Goal: Contribute content: Add original content to the website for others to see

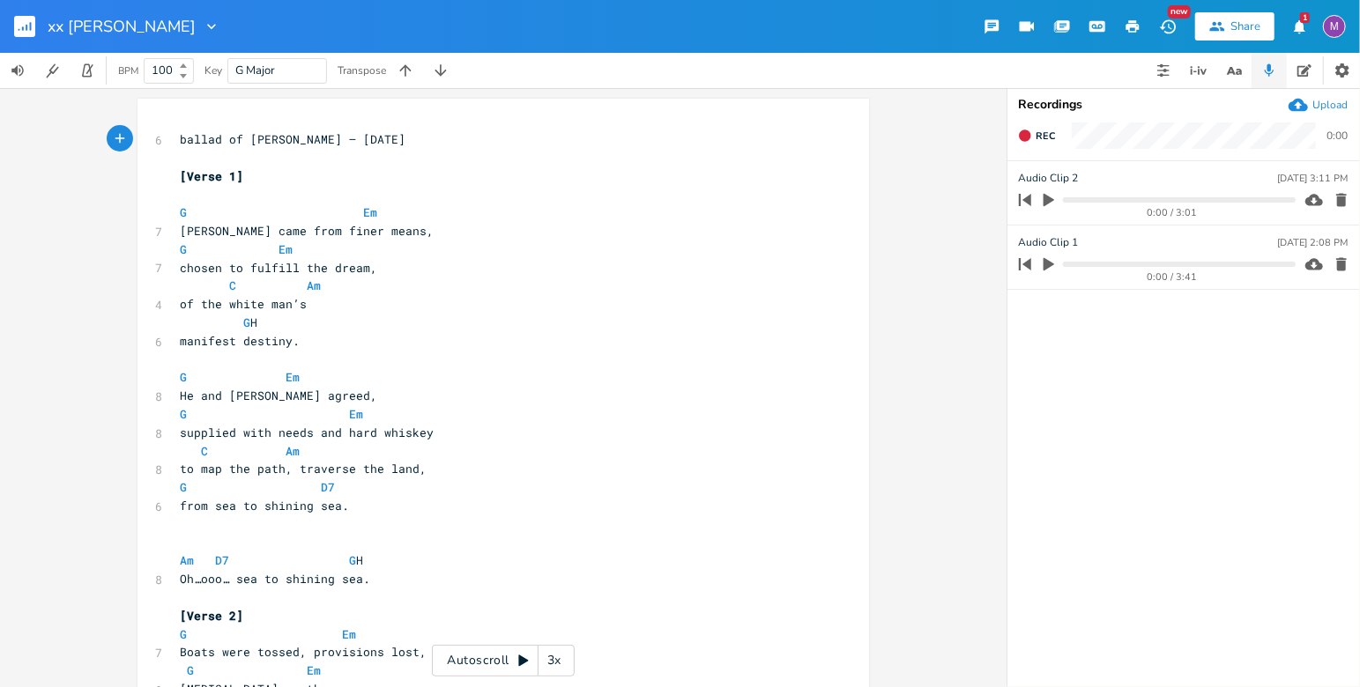
click at [23, 26] on rect "button" at bounding box center [24, 26] width 21 height 21
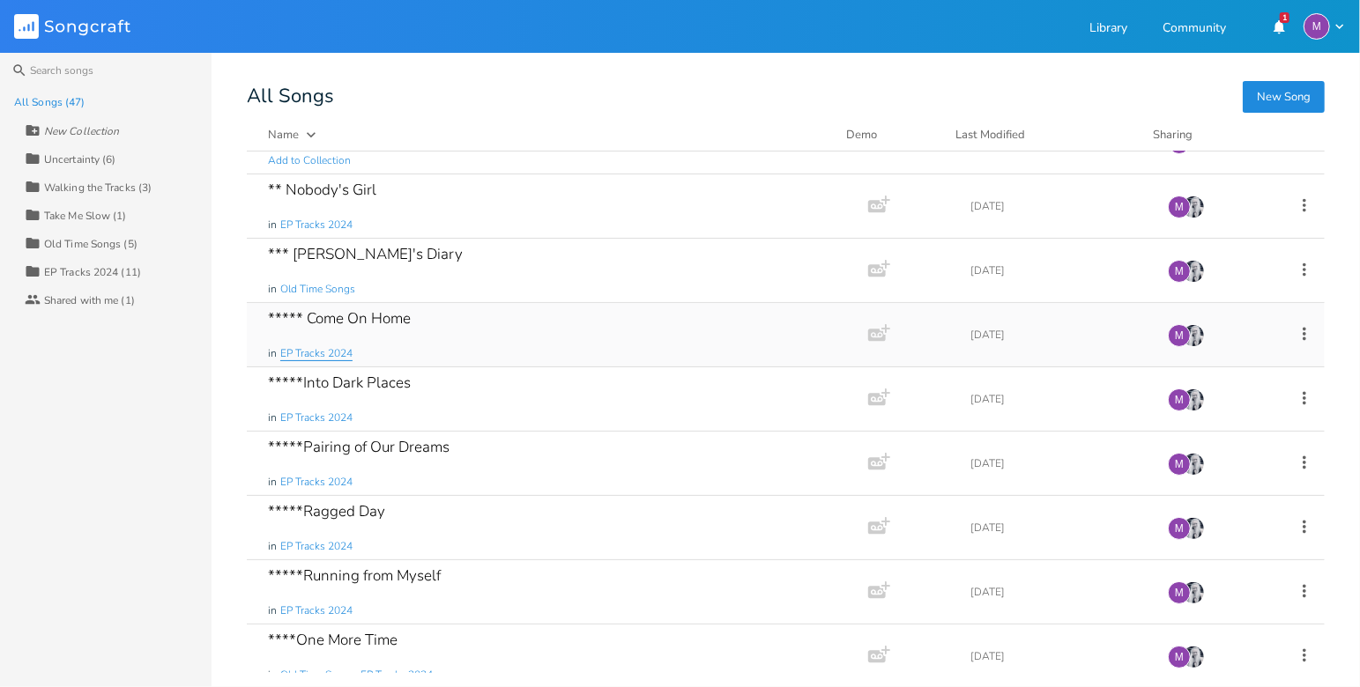
scroll to position [46, 0]
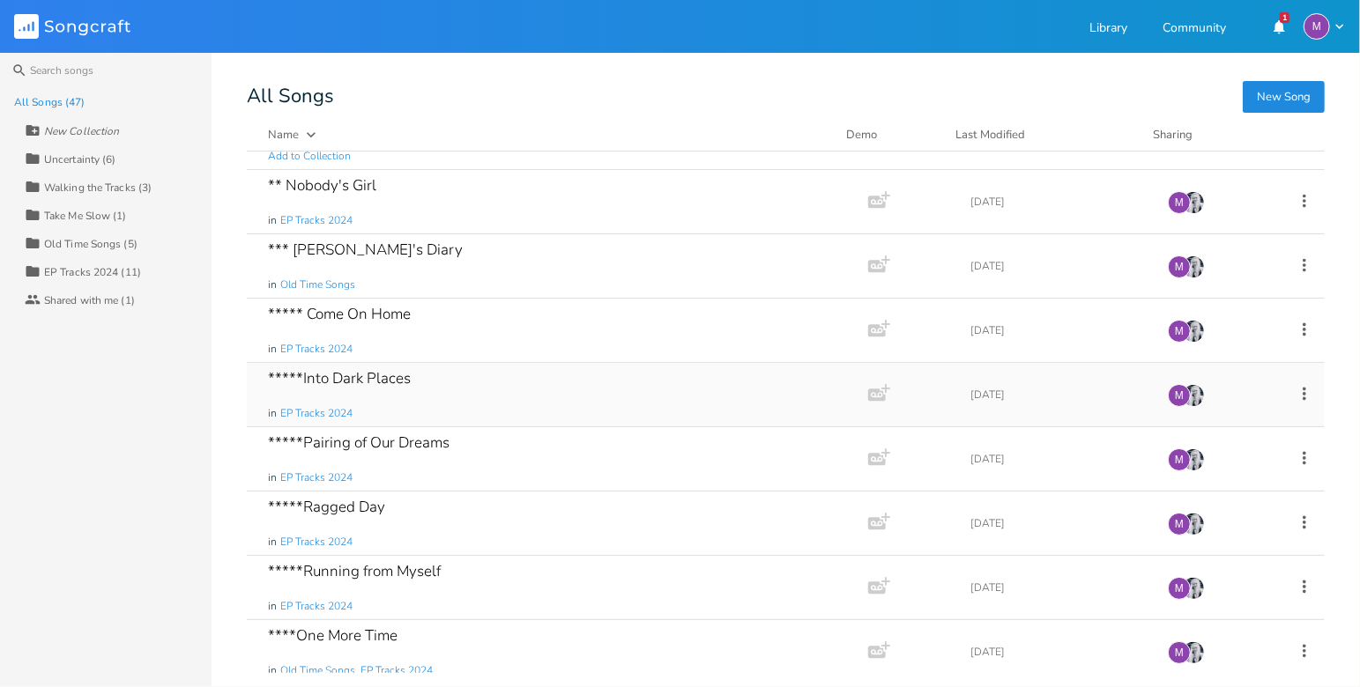
click at [353, 407] on div "*****Into Dark Places in EP Tracks 2024" at bounding box center [554, 394] width 572 height 63
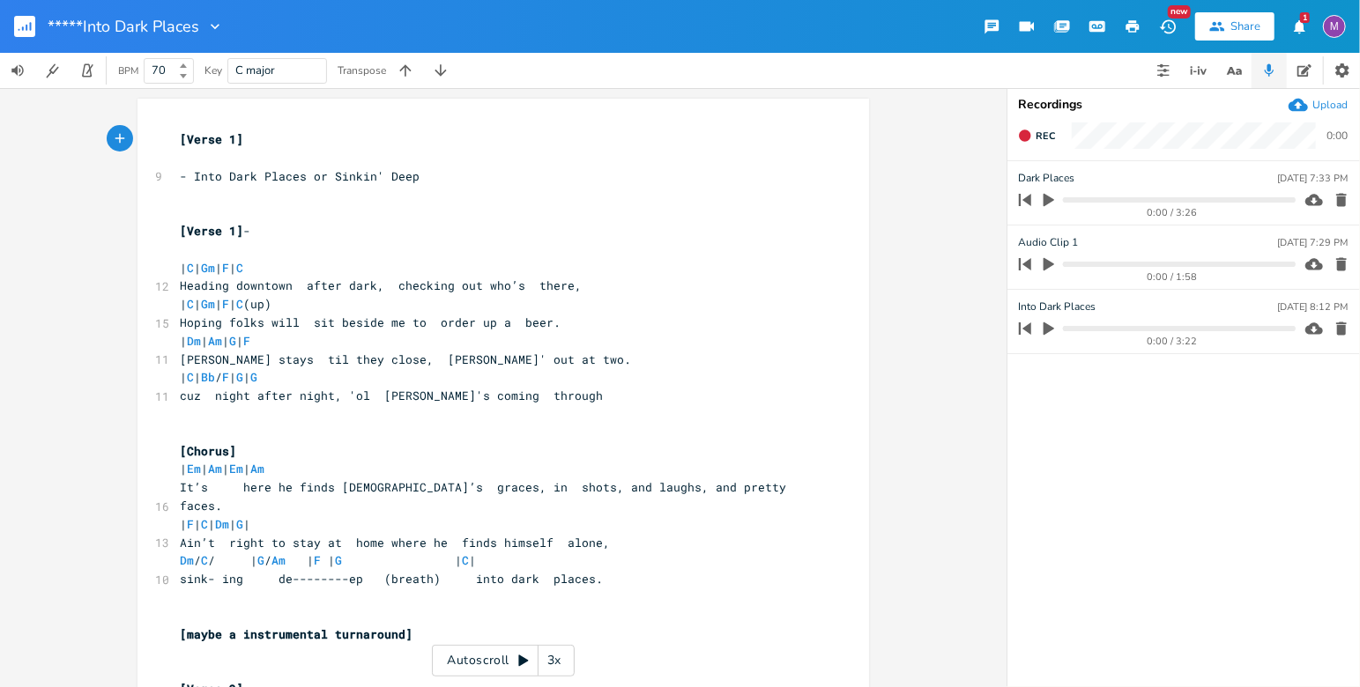
click at [23, 22] on rect "button" at bounding box center [24, 26] width 21 height 21
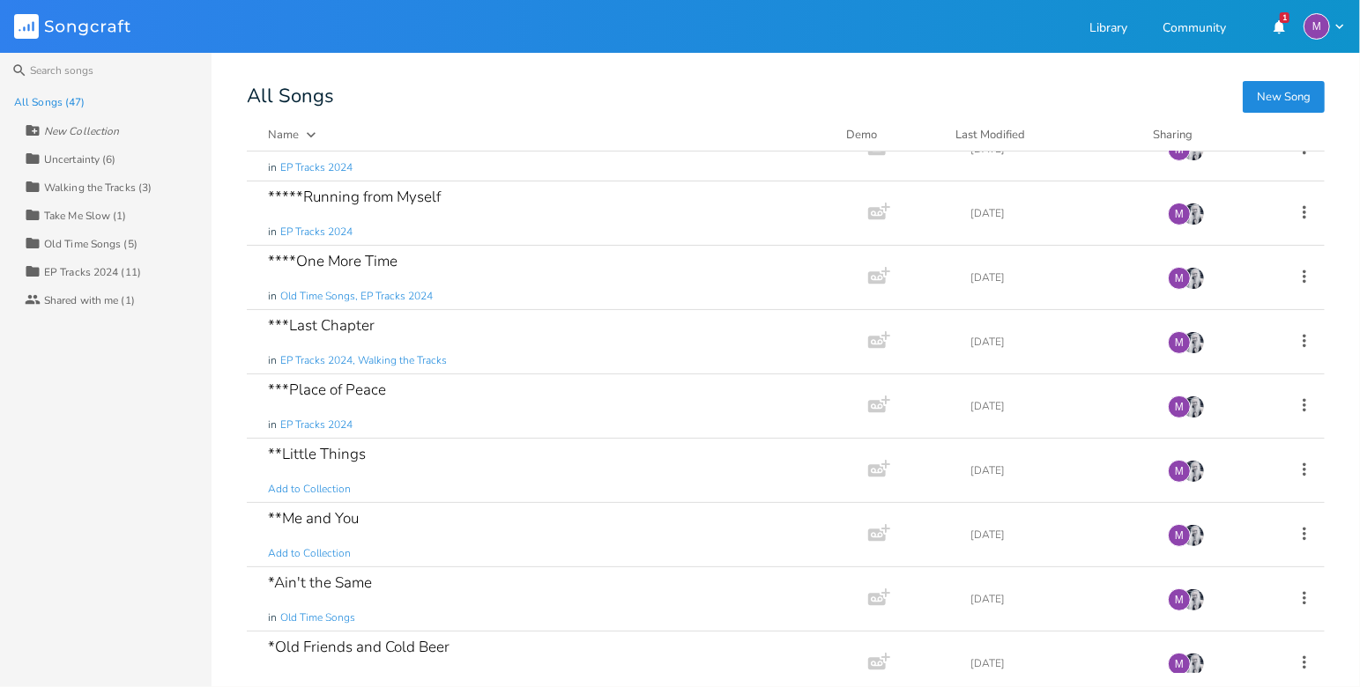
scroll to position [421, 0]
click at [370, 441] on div "**Little Things Add to Collection" at bounding box center [554, 469] width 572 height 63
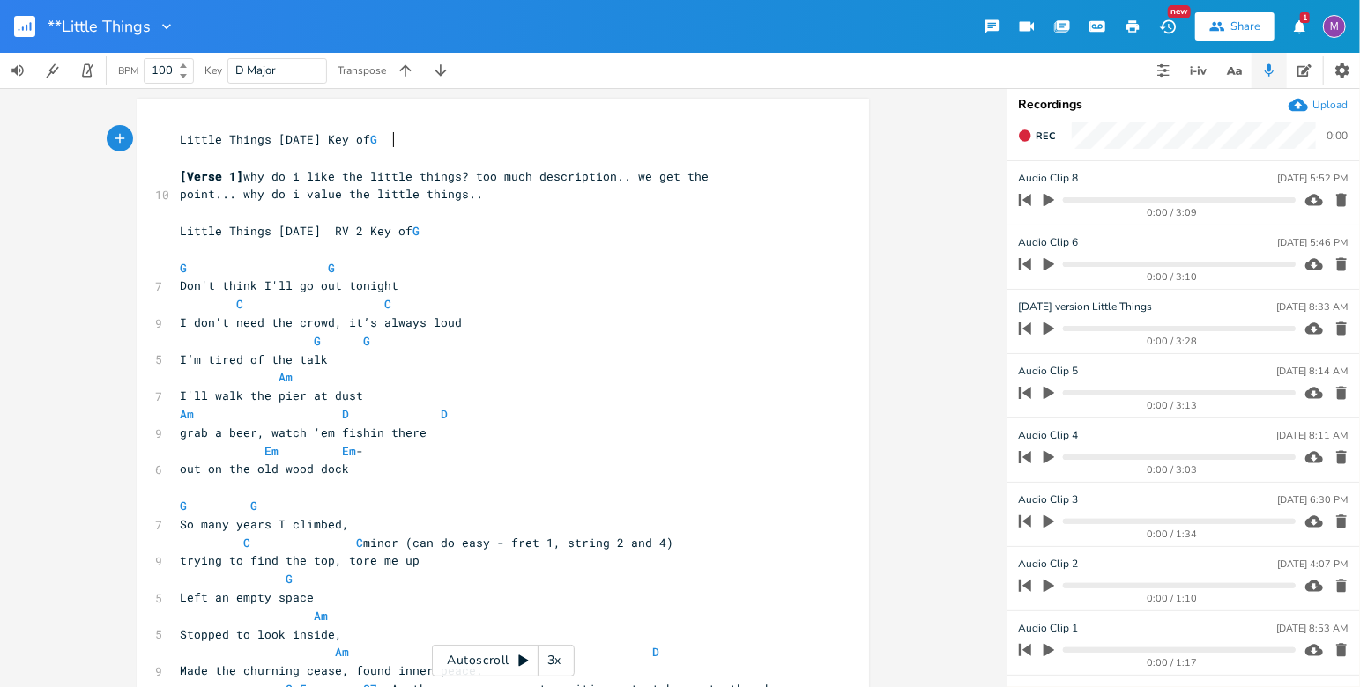
click at [526, 661] on icon at bounding box center [524, 661] width 10 height 11
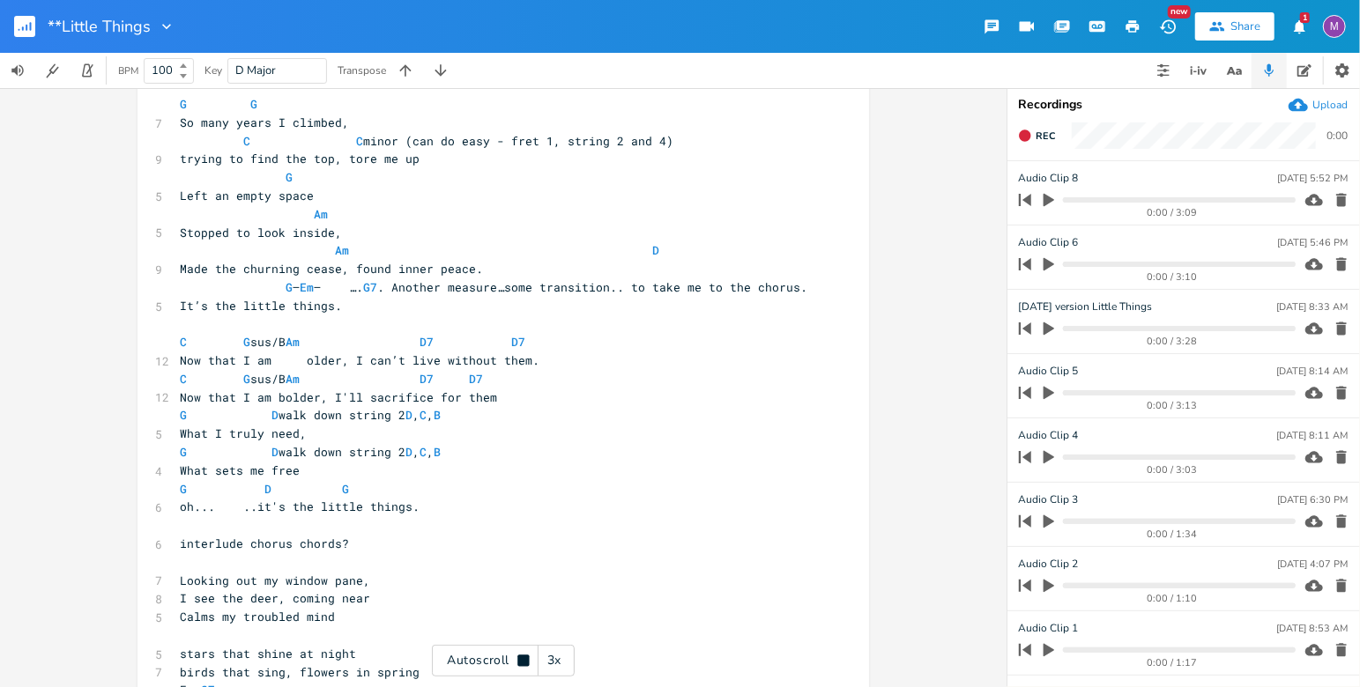
scroll to position [404, 0]
click at [526, 665] on icon at bounding box center [522, 660] width 11 height 11
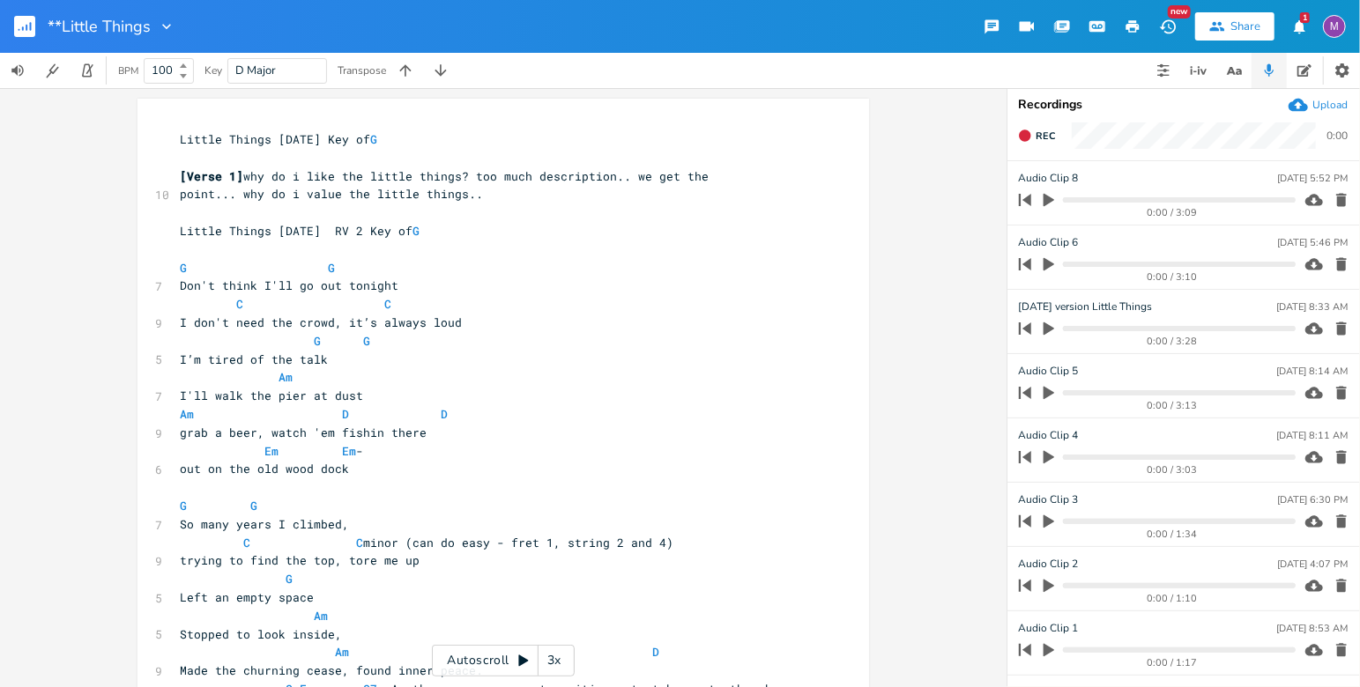
click at [523, 666] on icon at bounding box center [523, 661] width 14 height 14
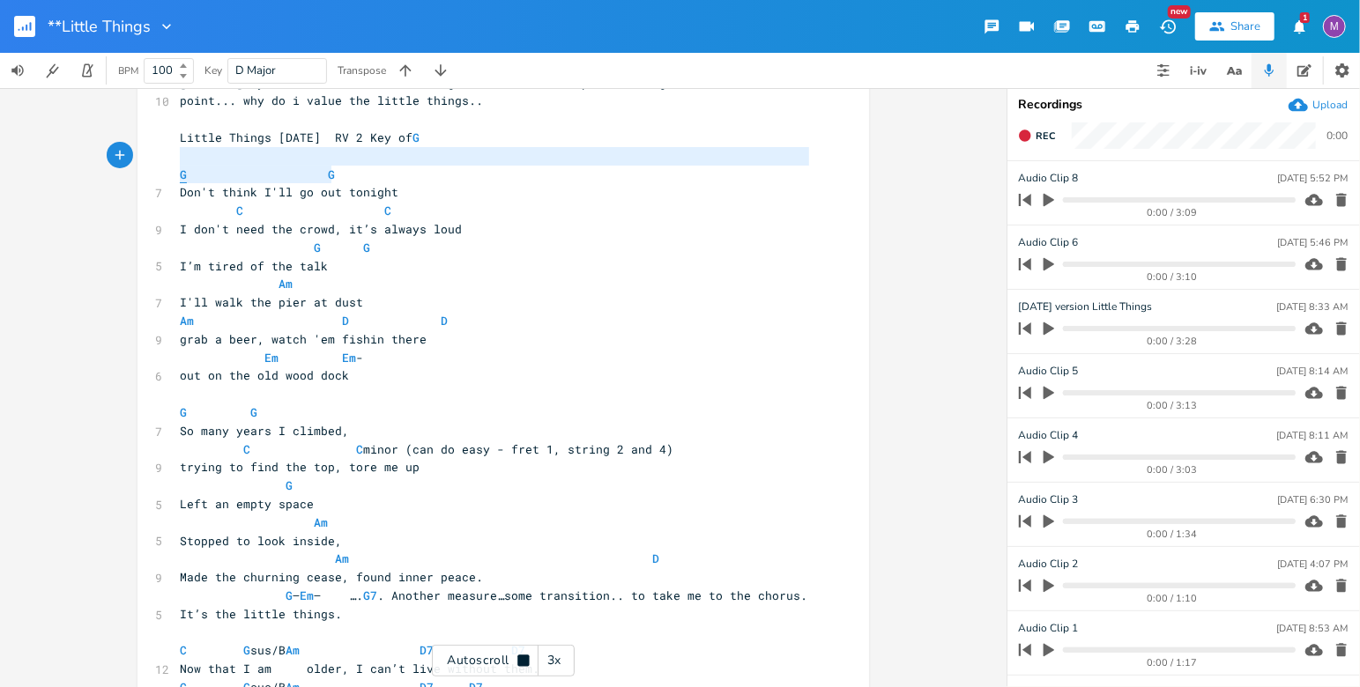
type textarea "G G"
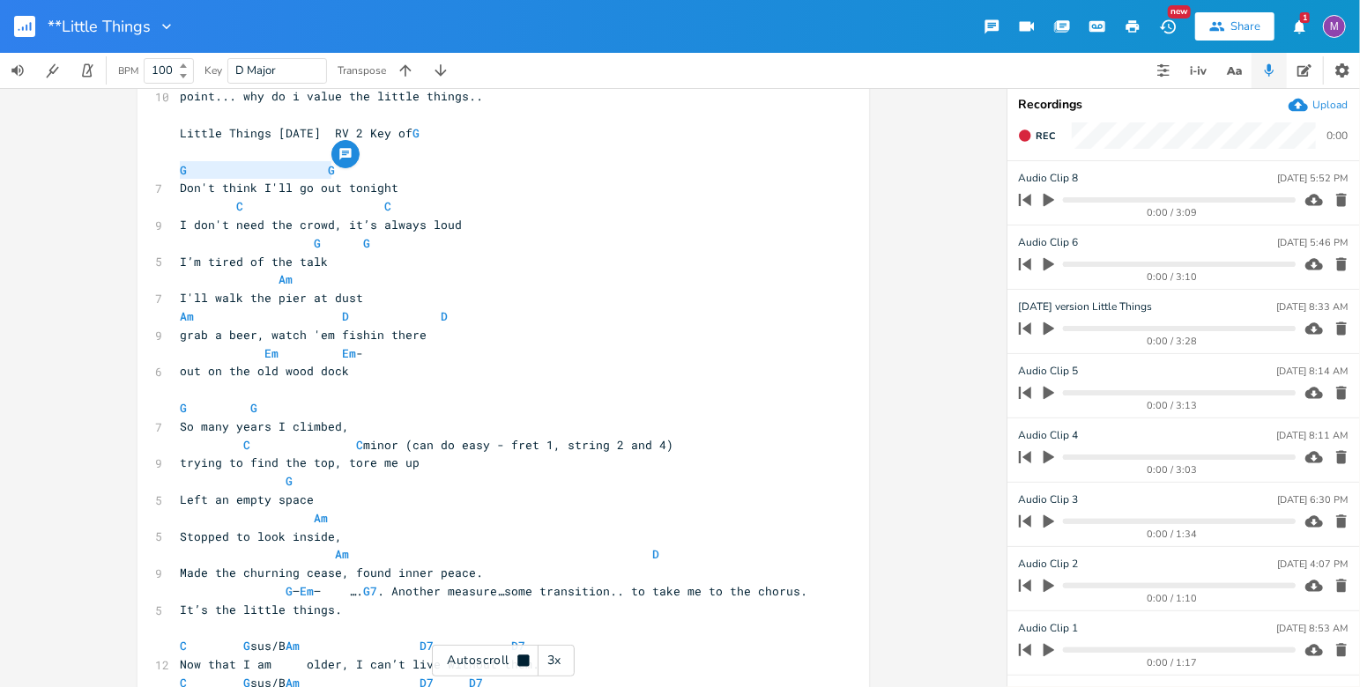
drag, startPoint x: 375, startPoint y: 180, endPoint x: 172, endPoint y: 166, distance: 203.2
click at [176, 166] on pre "G G" at bounding box center [494, 170] width 636 height 19
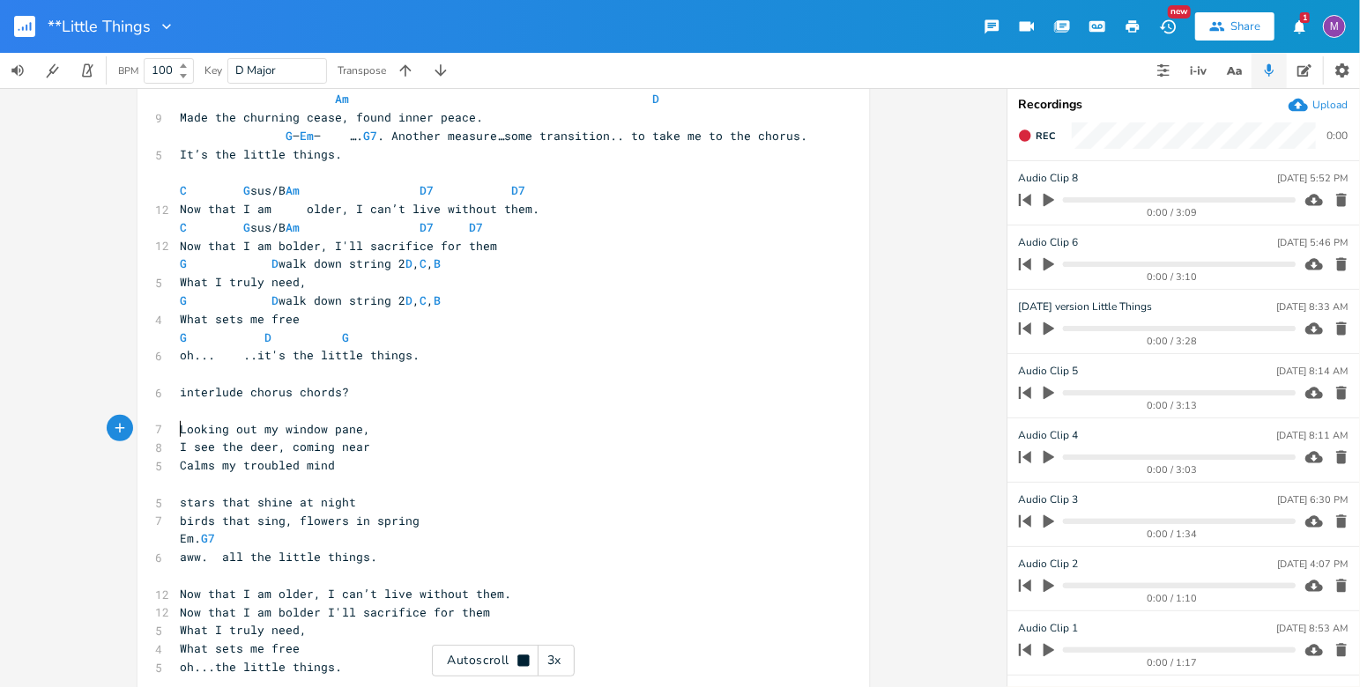
click at [180, 419] on span at bounding box center [226, 411] width 92 height 16
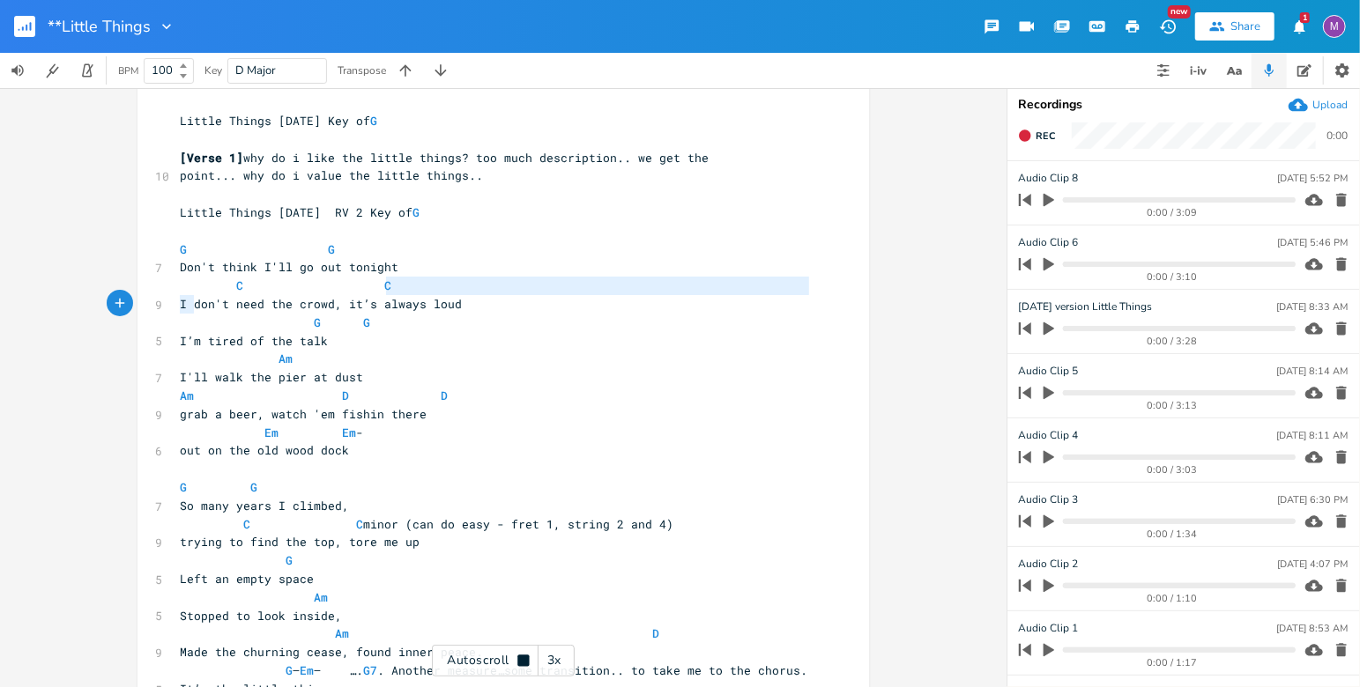
type textarea "I"
type textarea "C C"
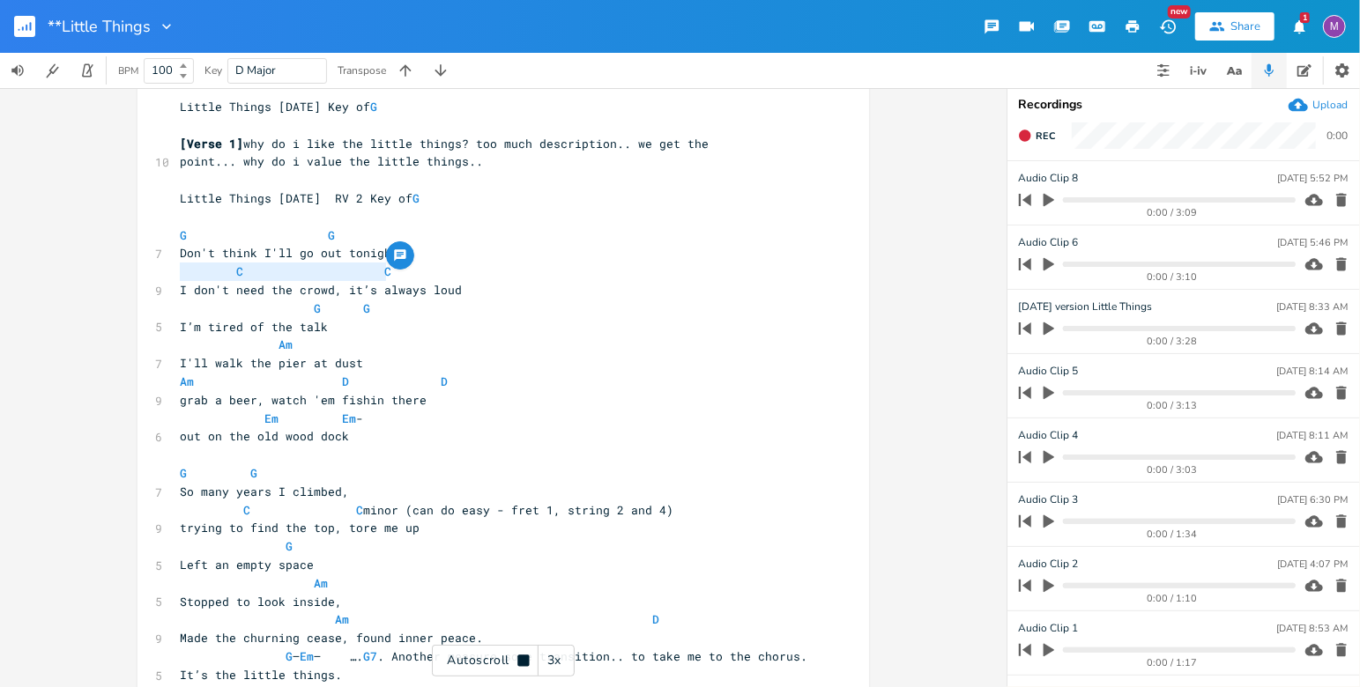
drag, startPoint x: 409, startPoint y: 293, endPoint x: 166, endPoint y: 277, distance: 243.8
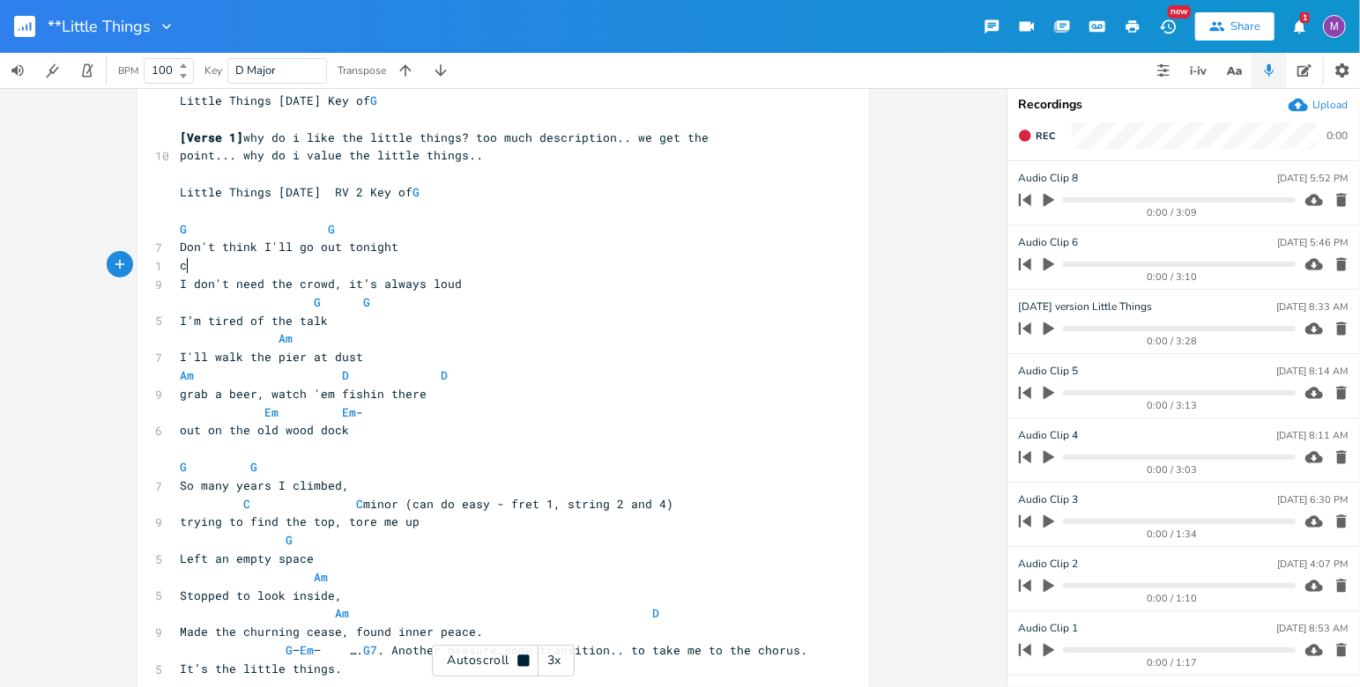
scroll to position [0, 4]
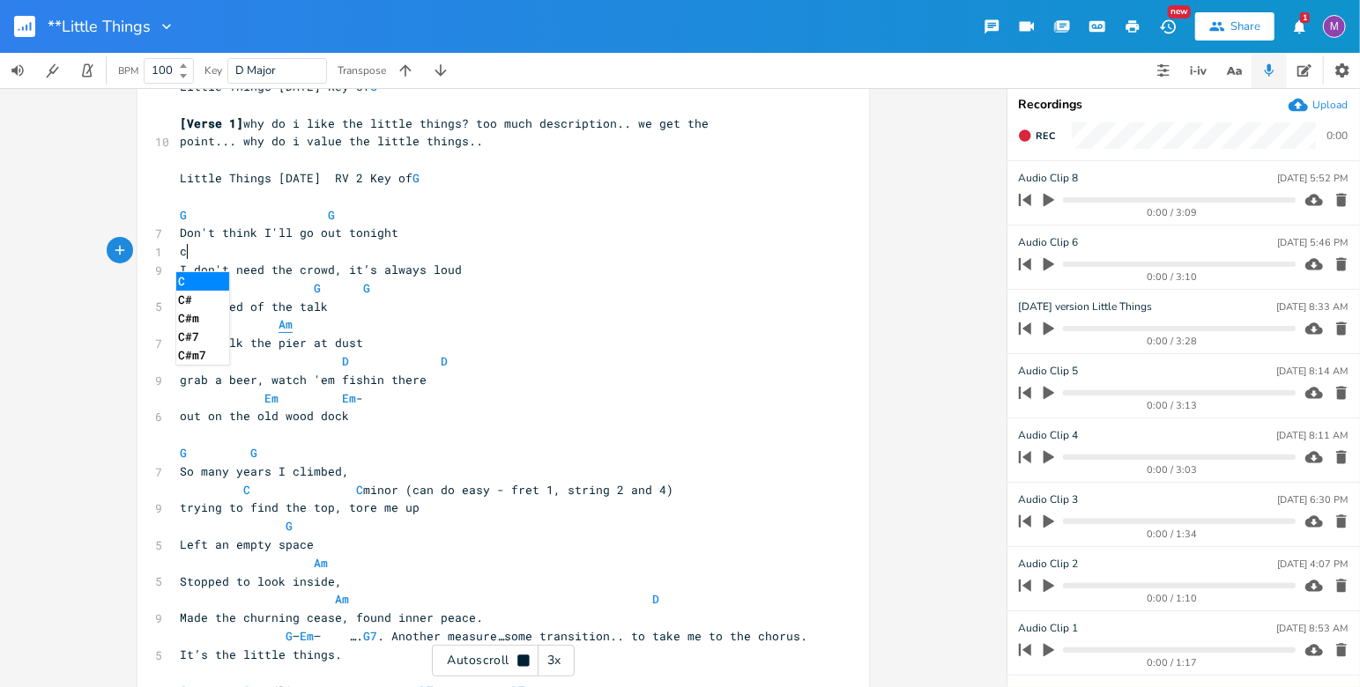
type textarea "C C"
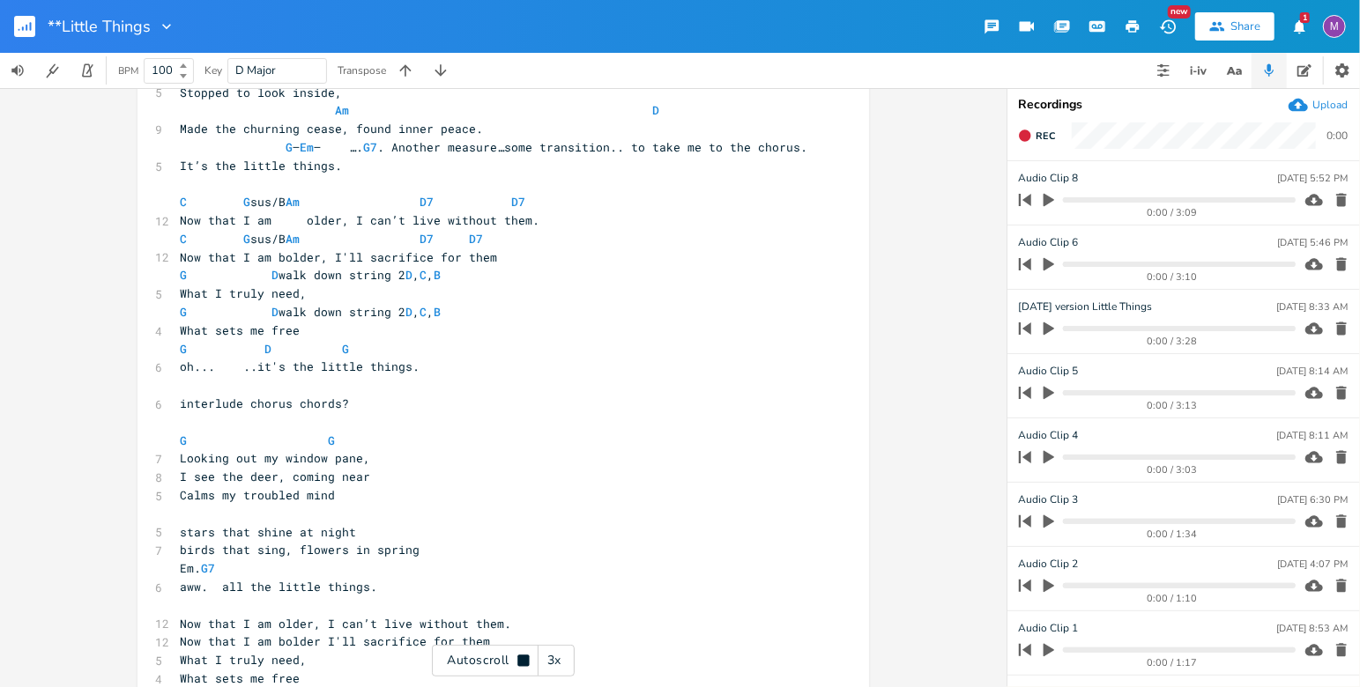
click at [361, 468] on pre "Looking out my window pane," at bounding box center [494, 458] width 636 height 19
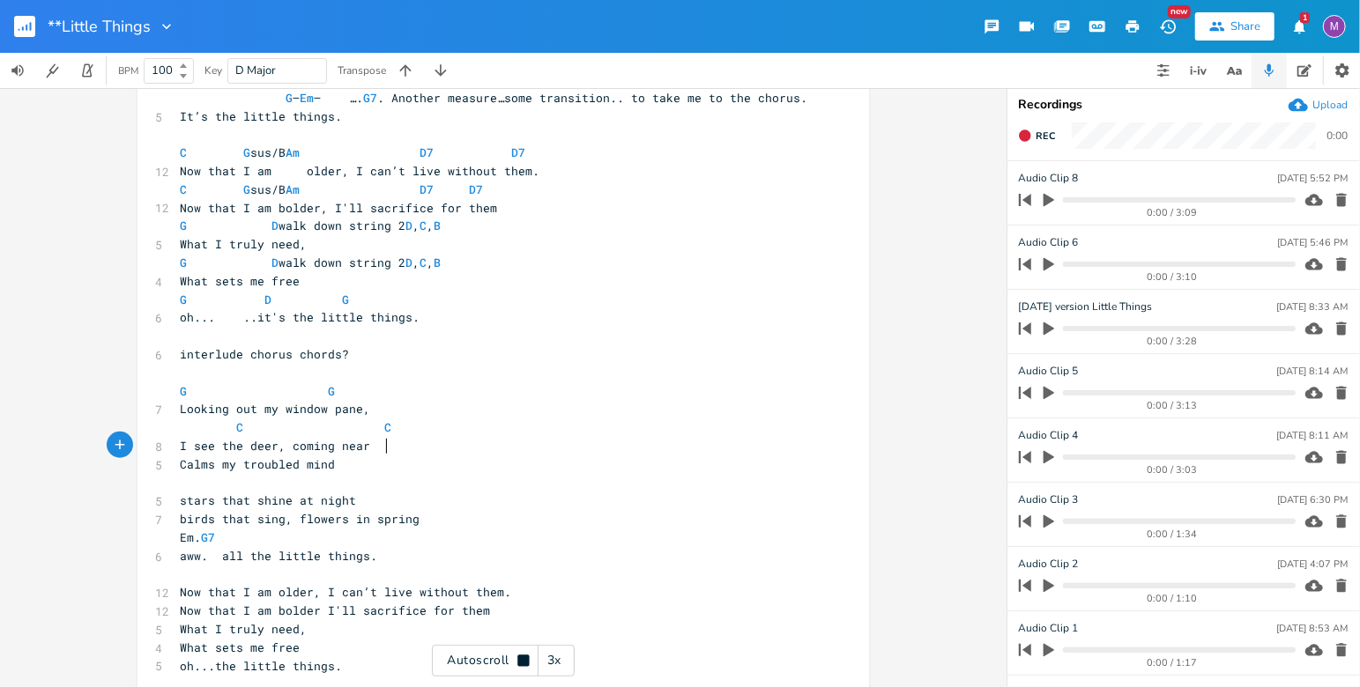
click at [366, 435] on span "C C" at bounding box center [286, 428] width 212 height 16
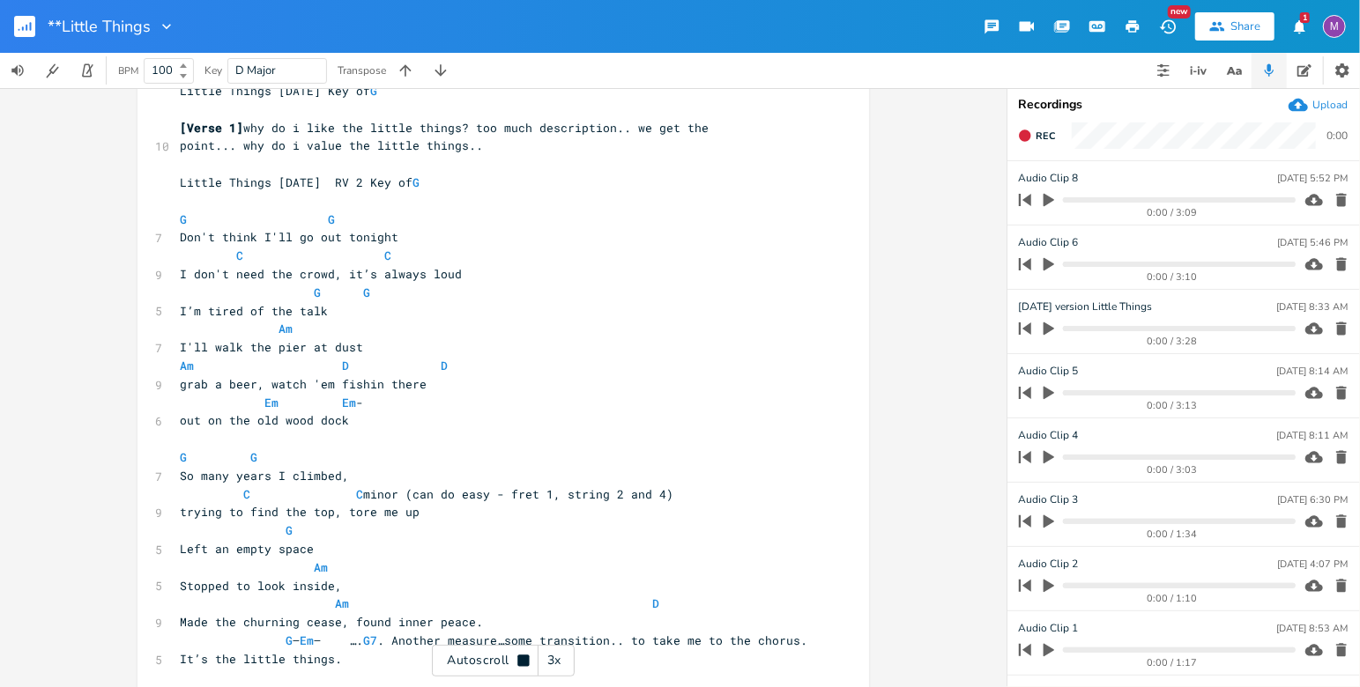
scroll to position [0, 0]
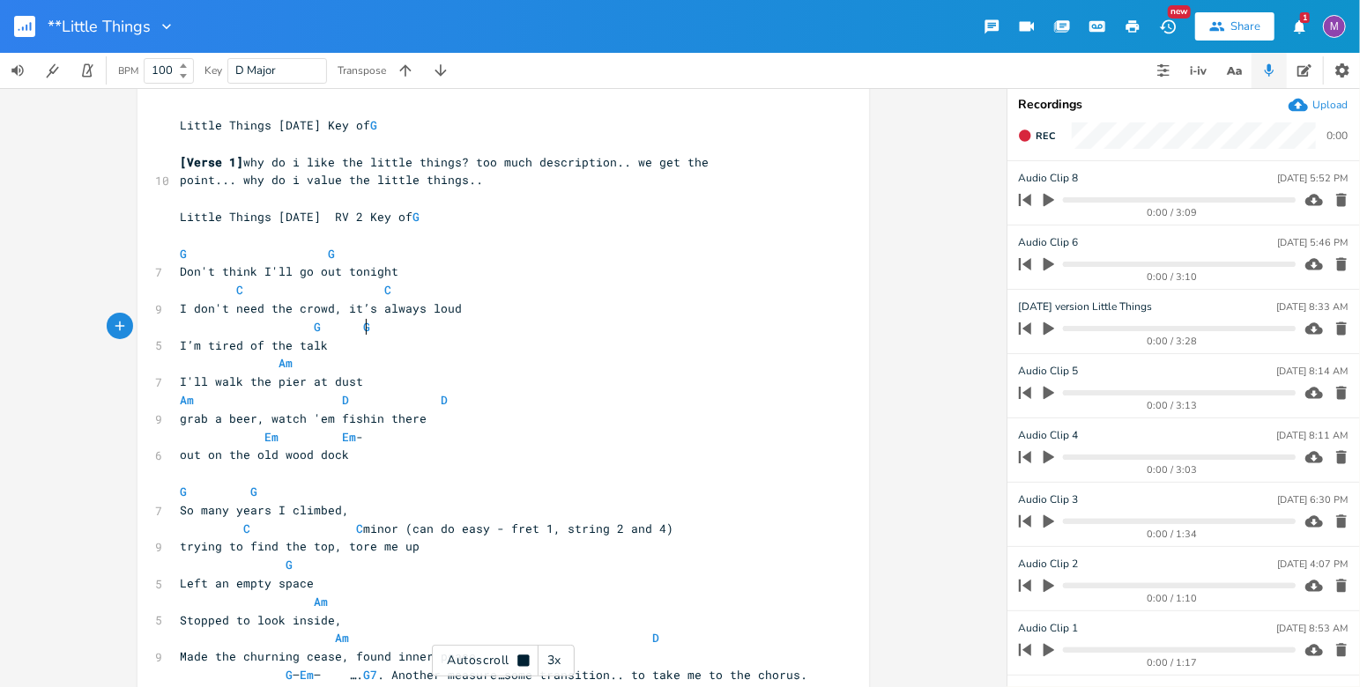
type textarea "I’m tired of the talk"
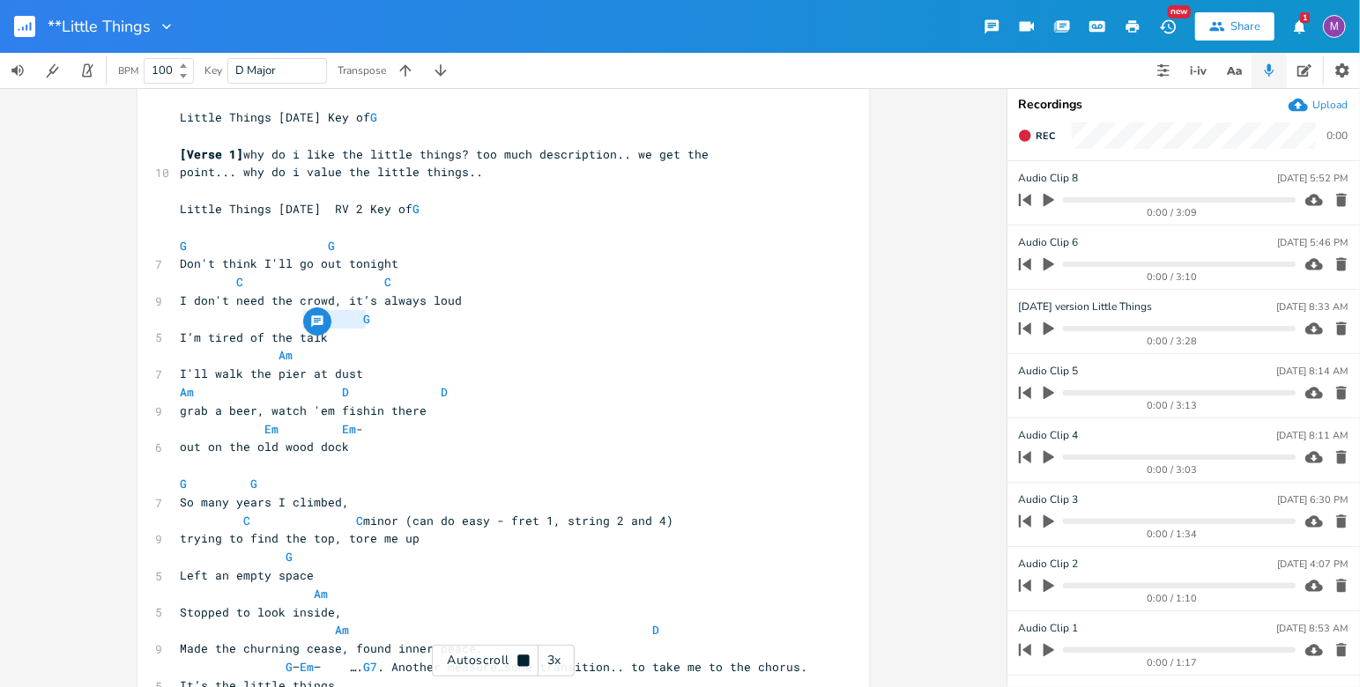
type textarea "G G"
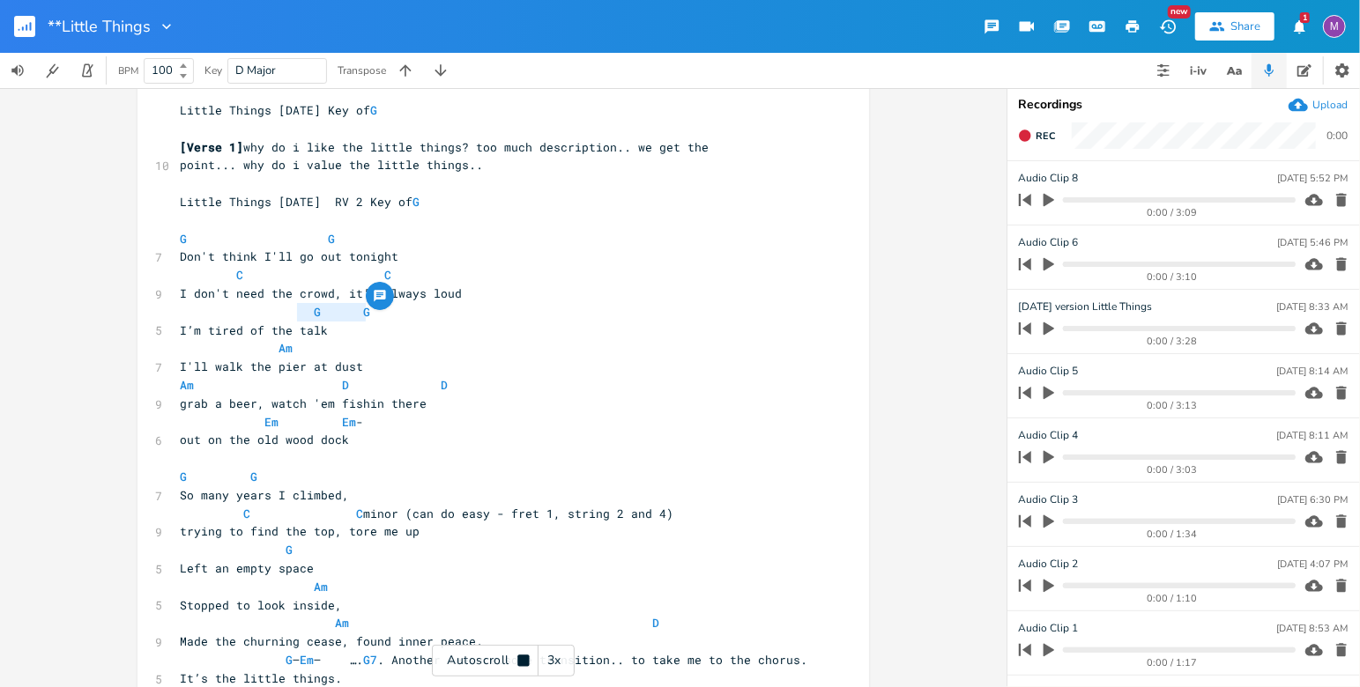
drag, startPoint x: 371, startPoint y: 336, endPoint x: 295, endPoint y: 323, distance: 76.9
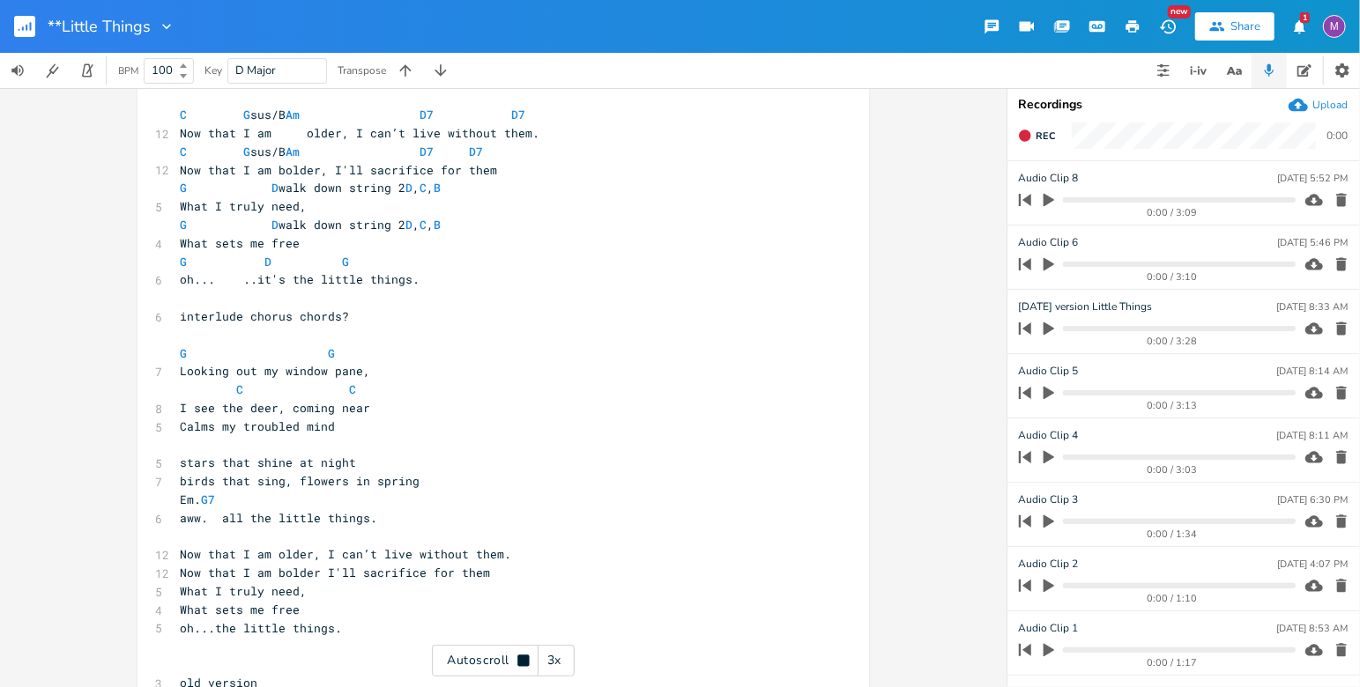
click at [380, 418] on pre "I see the deer, coming near" at bounding box center [494, 408] width 636 height 19
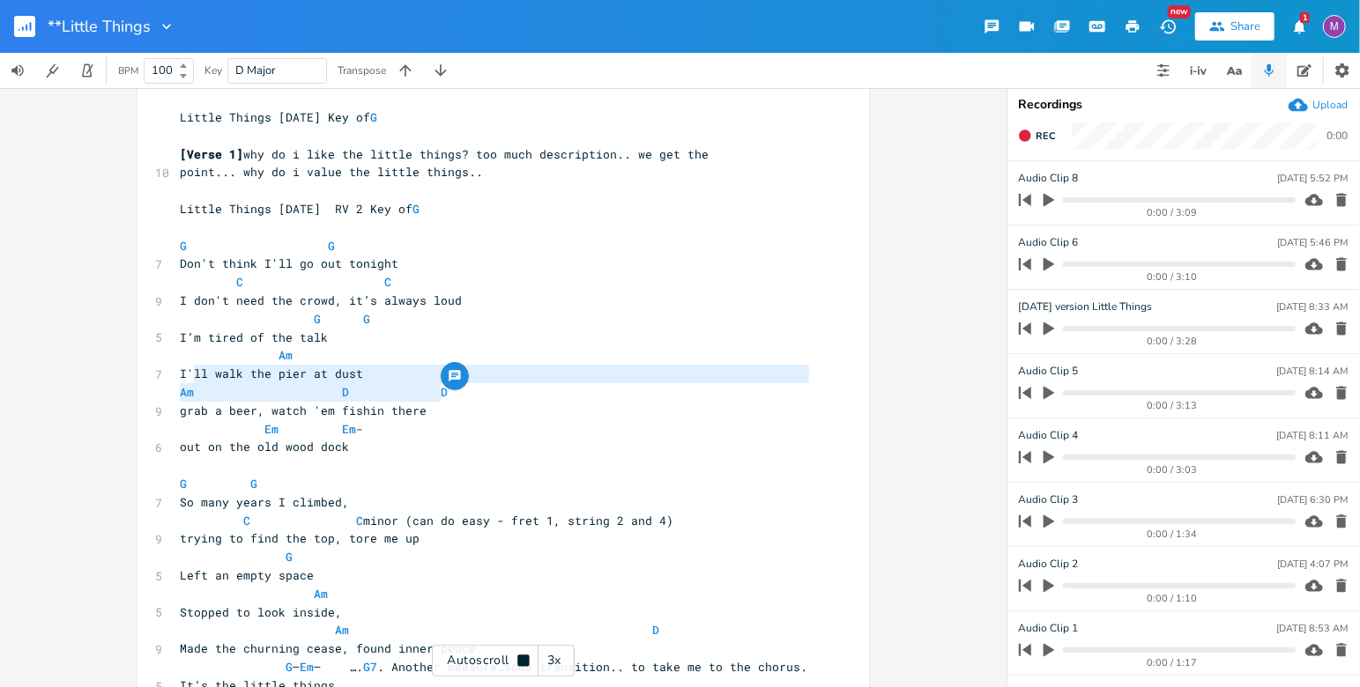
type textarea "Am D D"
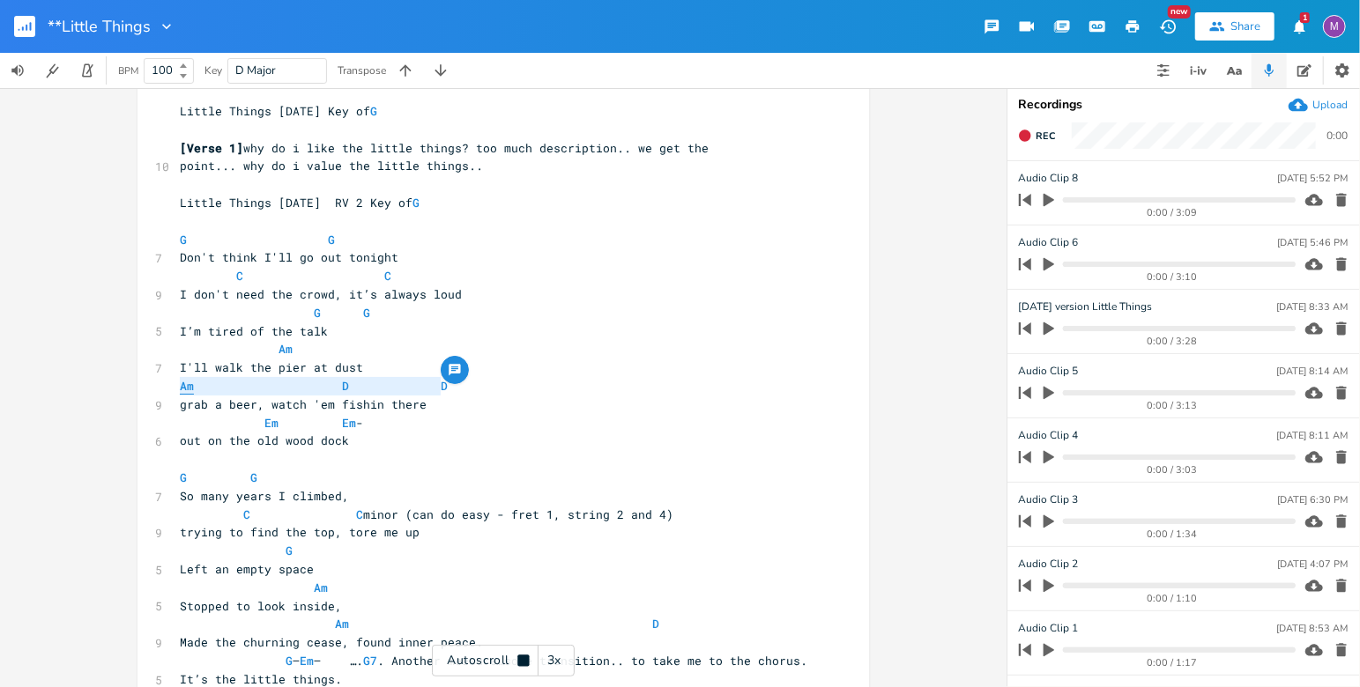
drag, startPoint x: 464, startPoint y: 402, endPoint x: 175, endPoint y: 385, distance: 289.6
click at [176, 388] on pre "Am D D" at bounding box center [494, 386] width 636 height 19
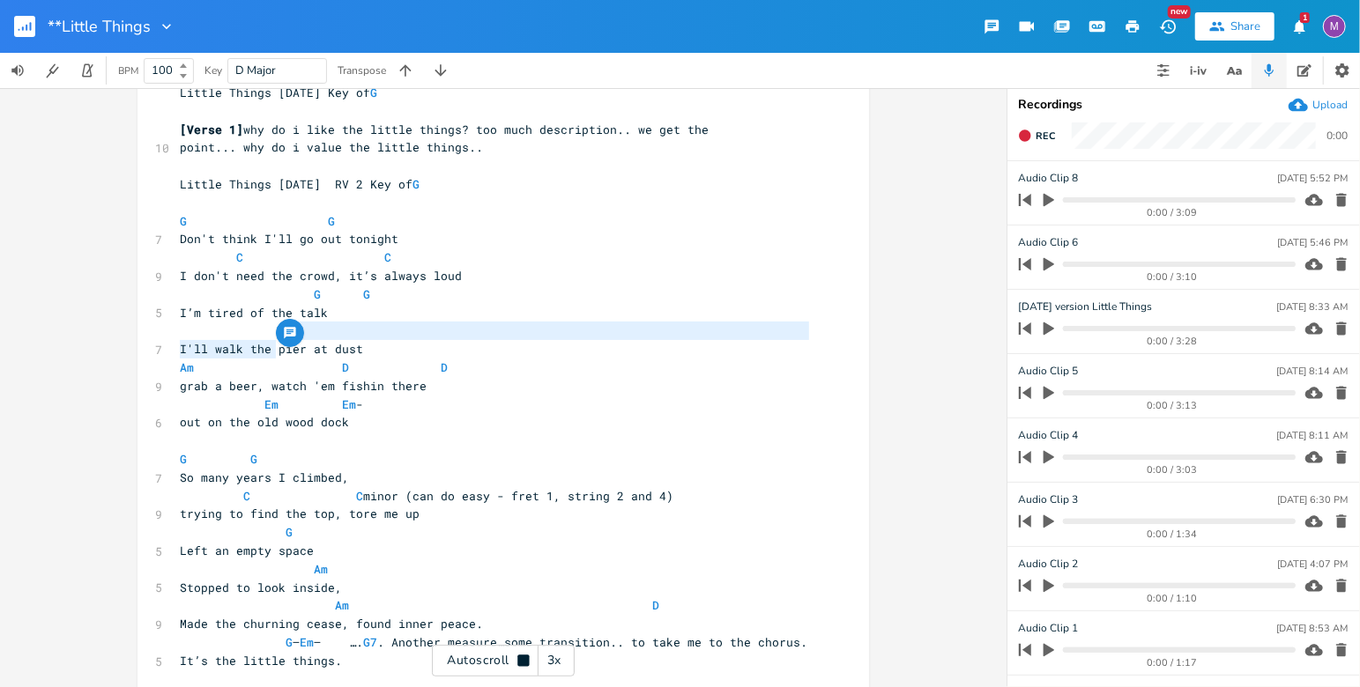
type textarea "Am"
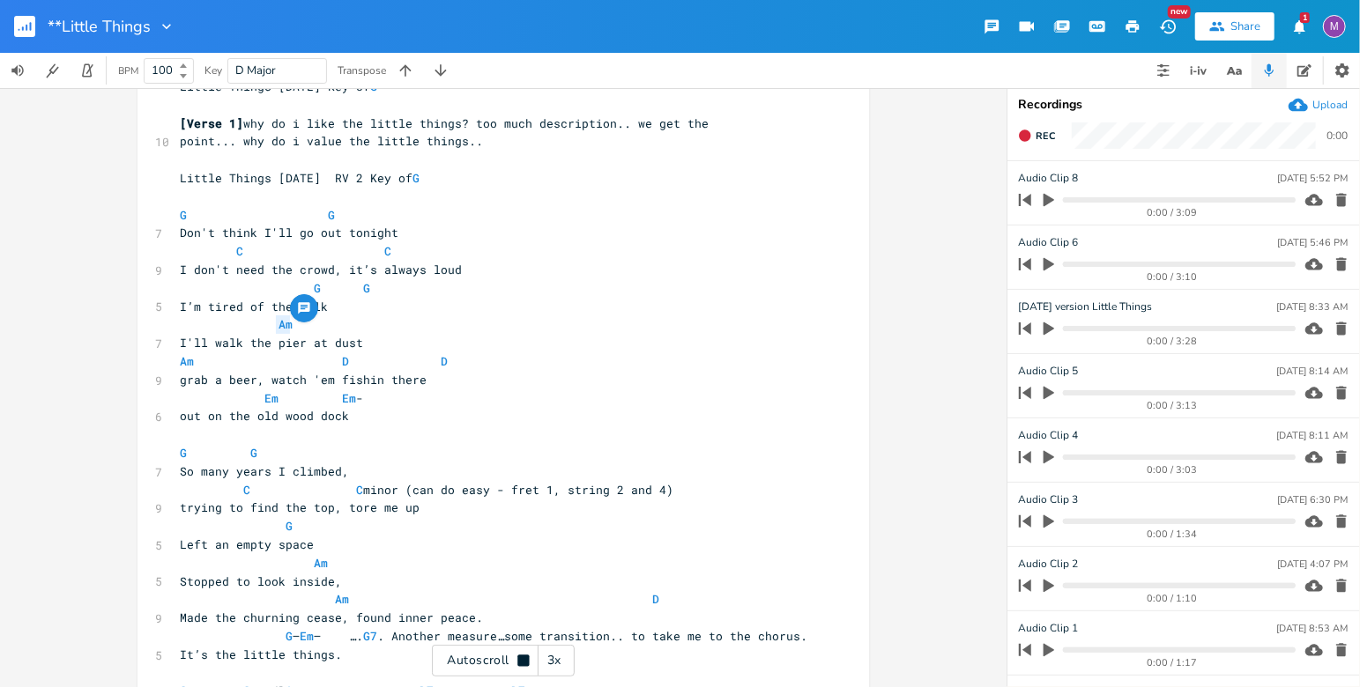
drag, startPoint x: 293, startPoint y: 345, endPoint x: 269, endPoint y: 328, distance: 30.3
click at [269, 328] on pre "Am" at bounding box center [494, 325] width 636 height 19
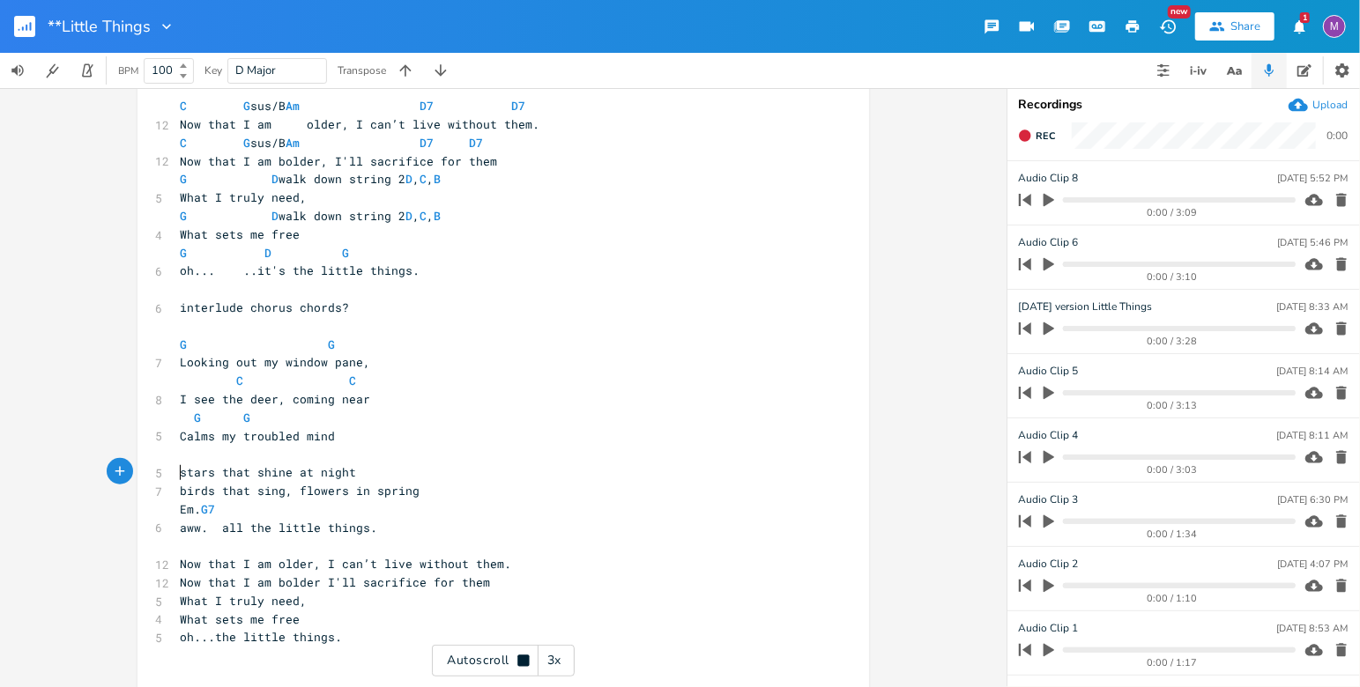
click at [356, 464] on pre "​" at bounding box center [494, 454] width 636 height 19
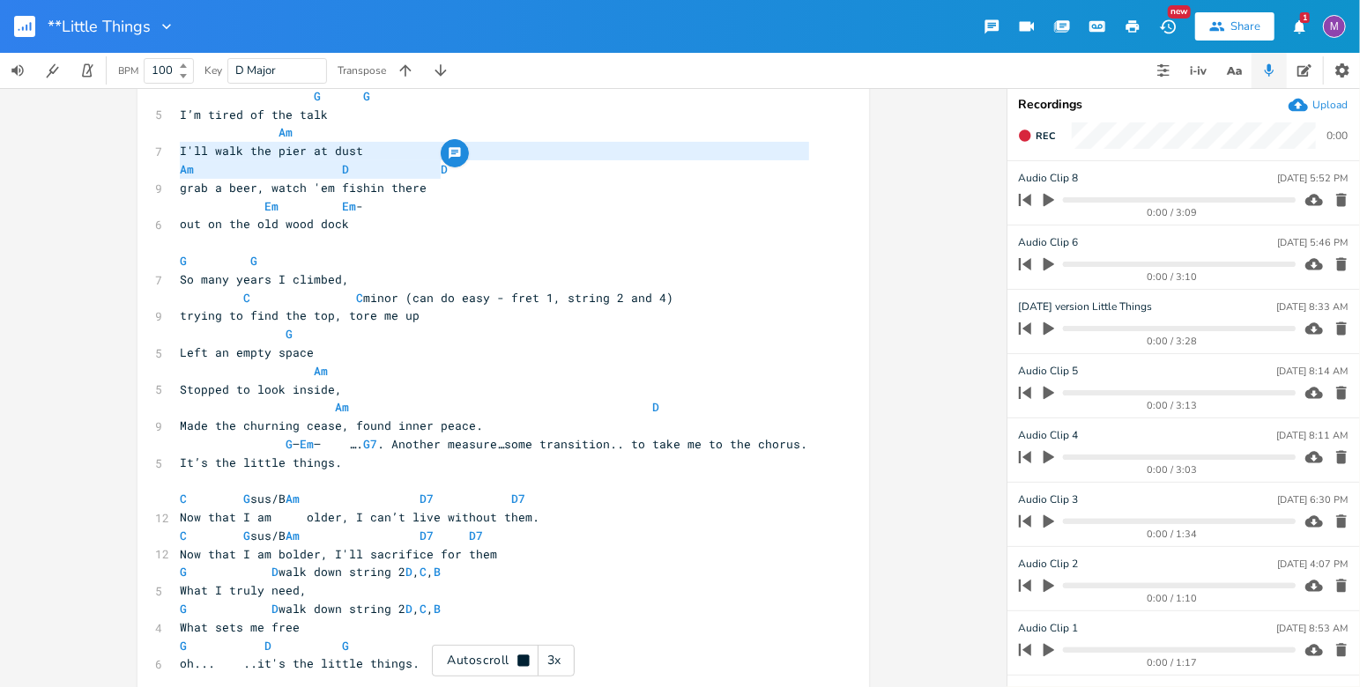
type textarea "Am D D"
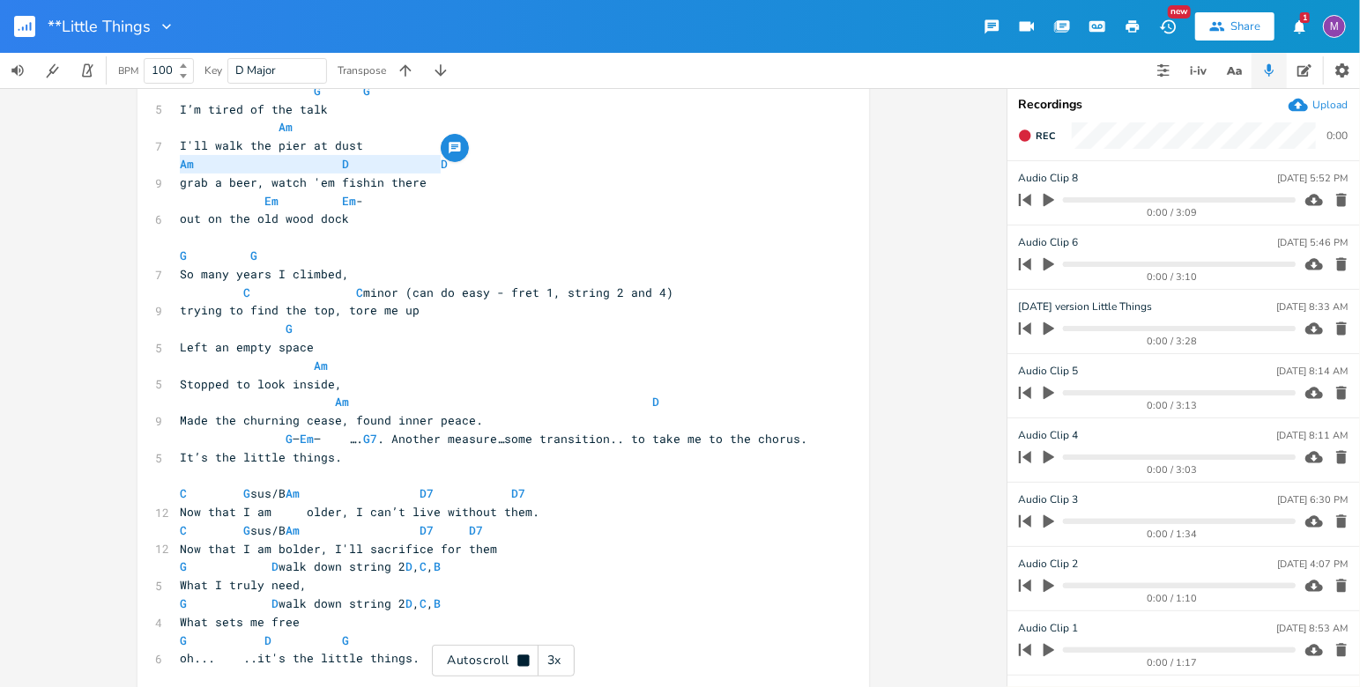
drag, startPoint x: 464, startPoint y: 180, endPoint x: 149, endPoint y: 168, distance: 315.7
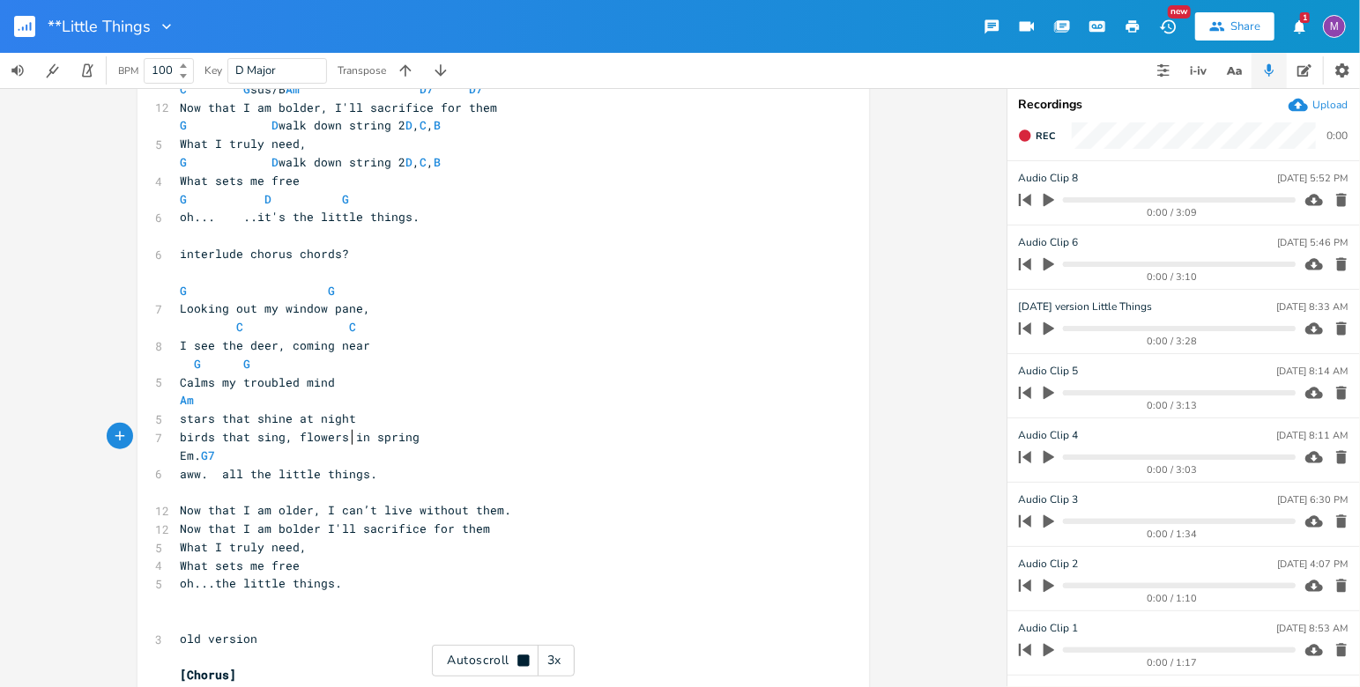
click at [364, 428] on pre "stars that shine at night" at bounding box center [494, 419] width 636 height 19
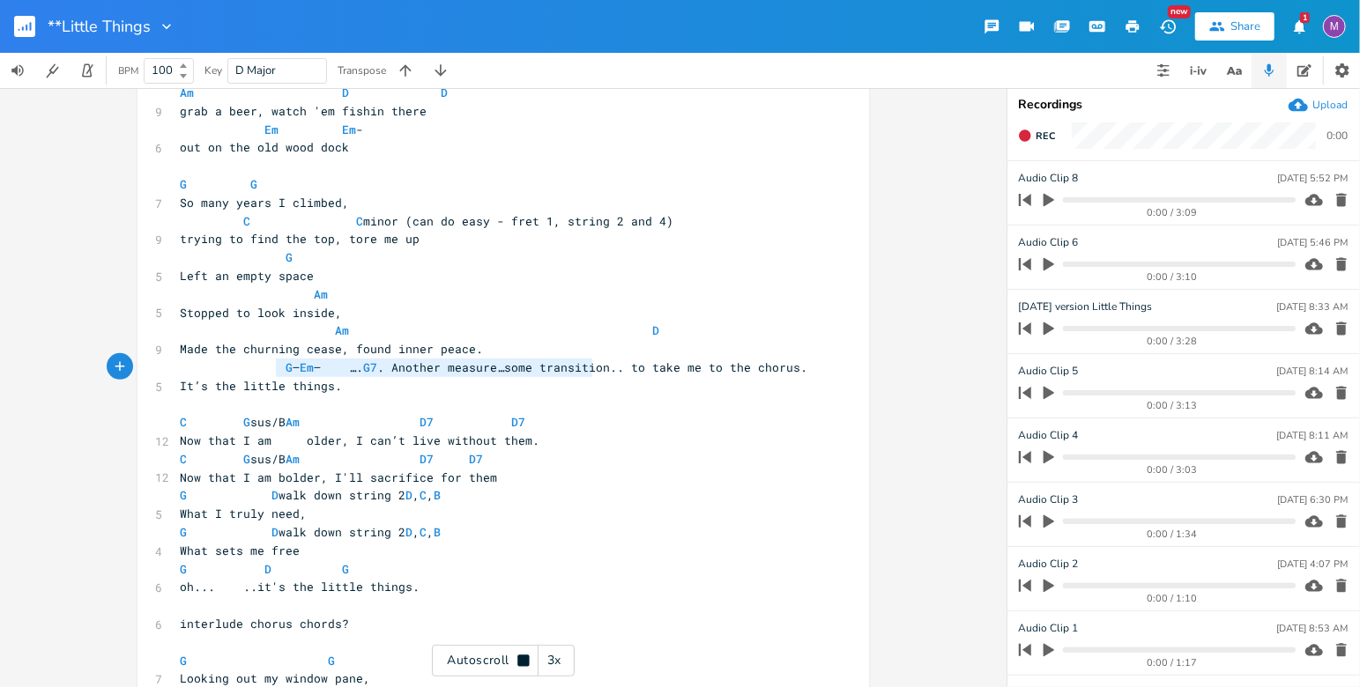
type textarea "G – Em – …. G7. Another measure…some transition.. to tak"
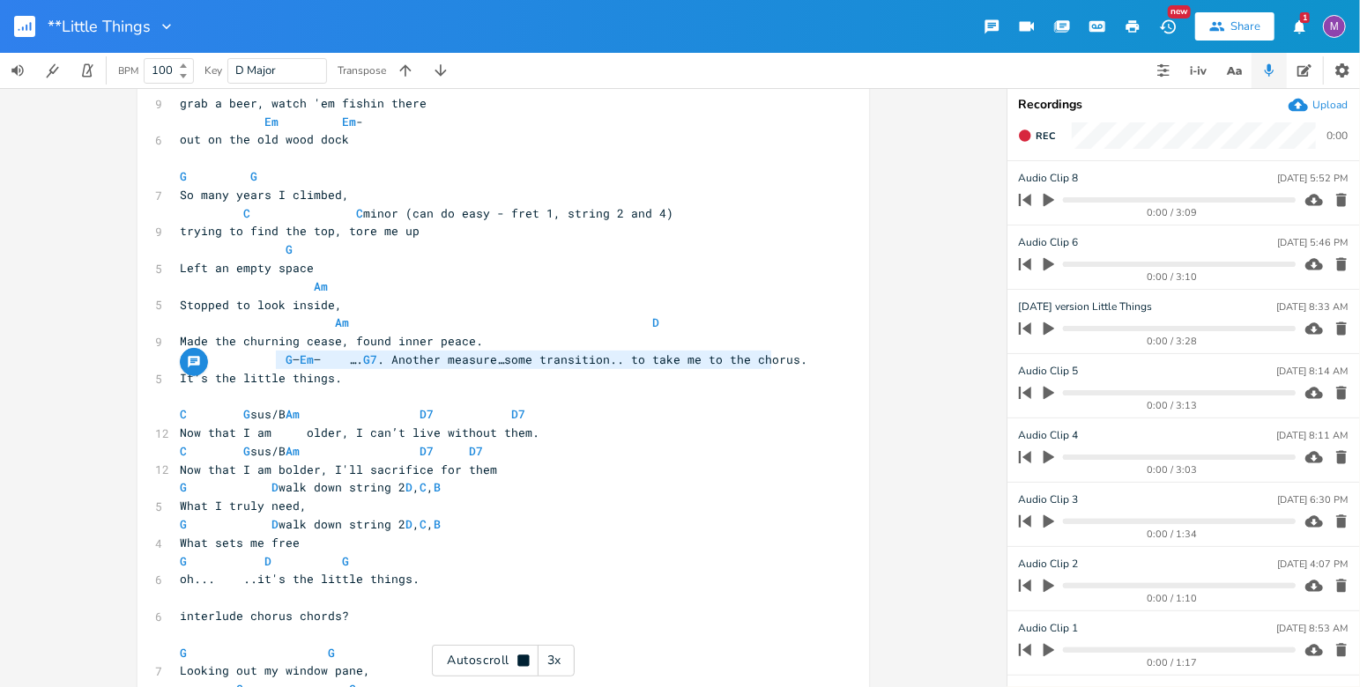
type textarea "G – Em – …. G7. Another measure…some transition.. to take me to the chorus."
drag, startPoint x: 269, startPoint y: 375, endPoint x: 766, endPoint y: 367, distance: 497.2
click at [766, 367] on pre "G – Em – …. G7 . Another measure…some transition.. to take me to the chorus." at bounding box center [494, 357] width 636 height 19
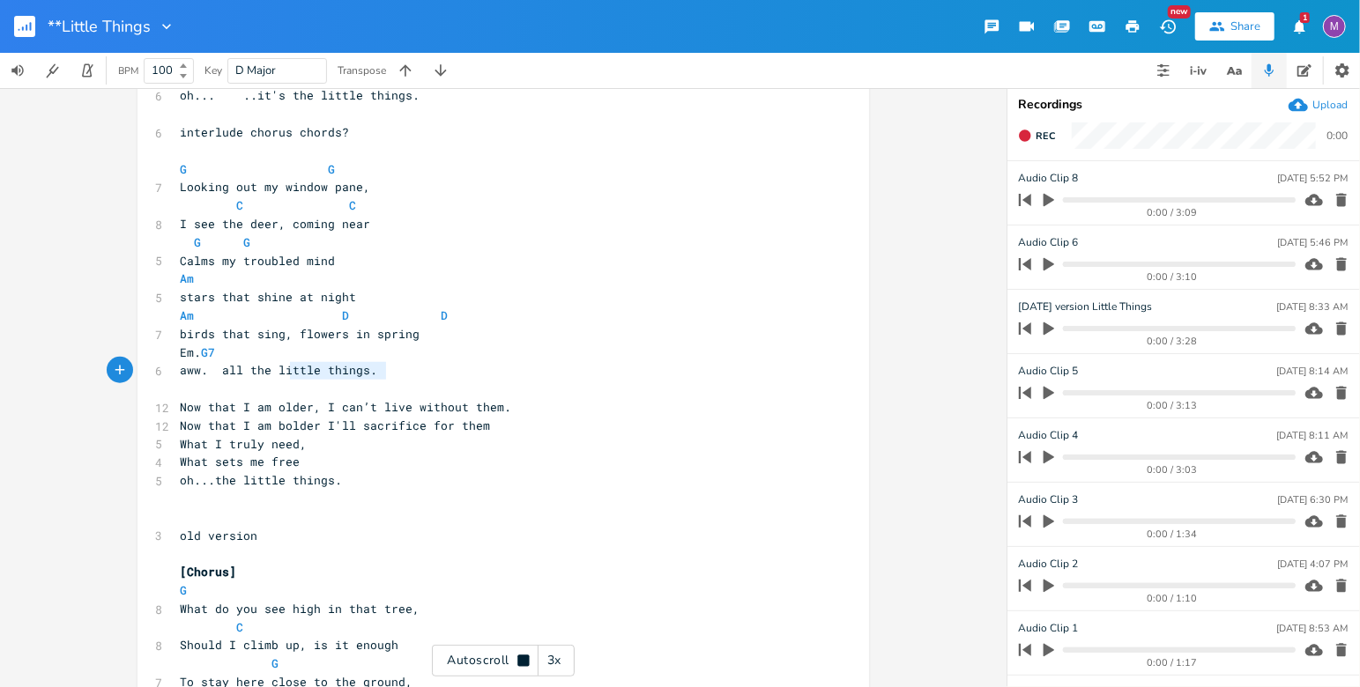
type textarea "Em. G7"
drag, startPoint x: 391, startPoint y: 383, endPoint x: 279, endPoint y: 368, distance: 113.9
click at [279, 362] on pre "Em. G7" at bounding box center [494, 353] width 636 height 19
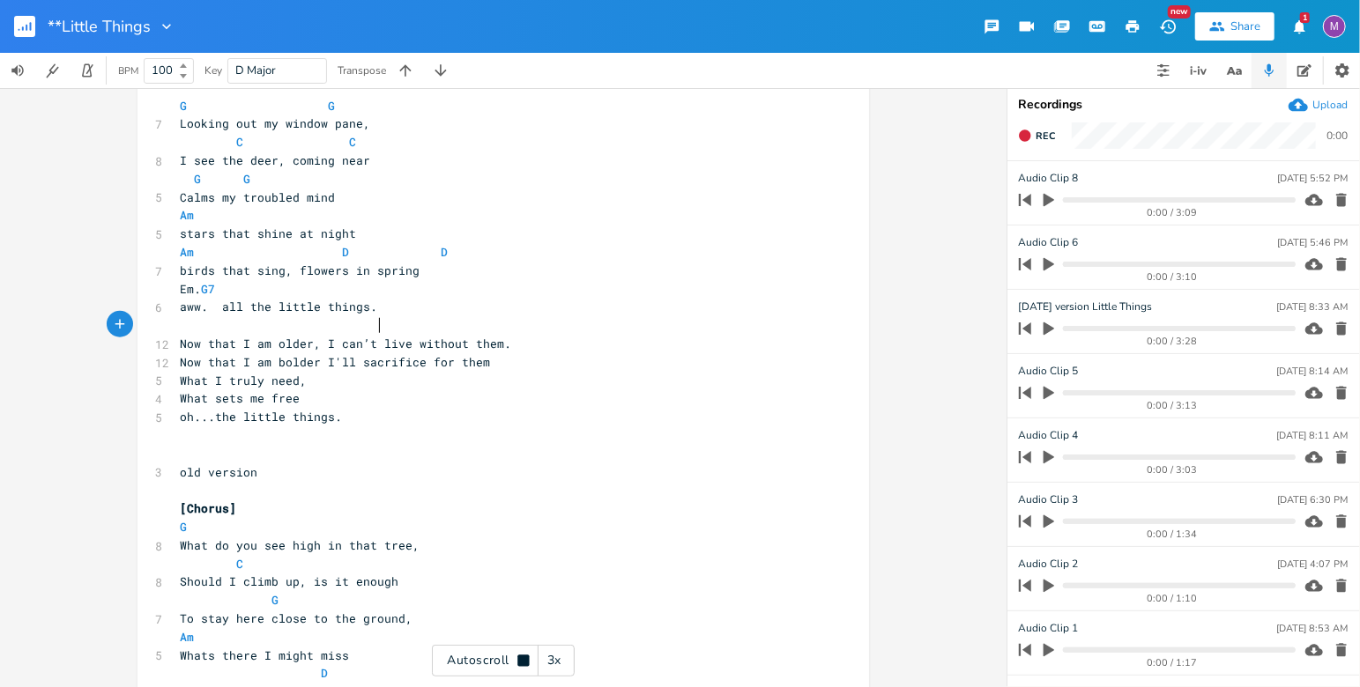
click at [376, 334] on div "Little Things [DATE] Key of G ​ [Verse 1] why do i like the little things? too …" at bounding box center [494, 582] width 636 height 2658
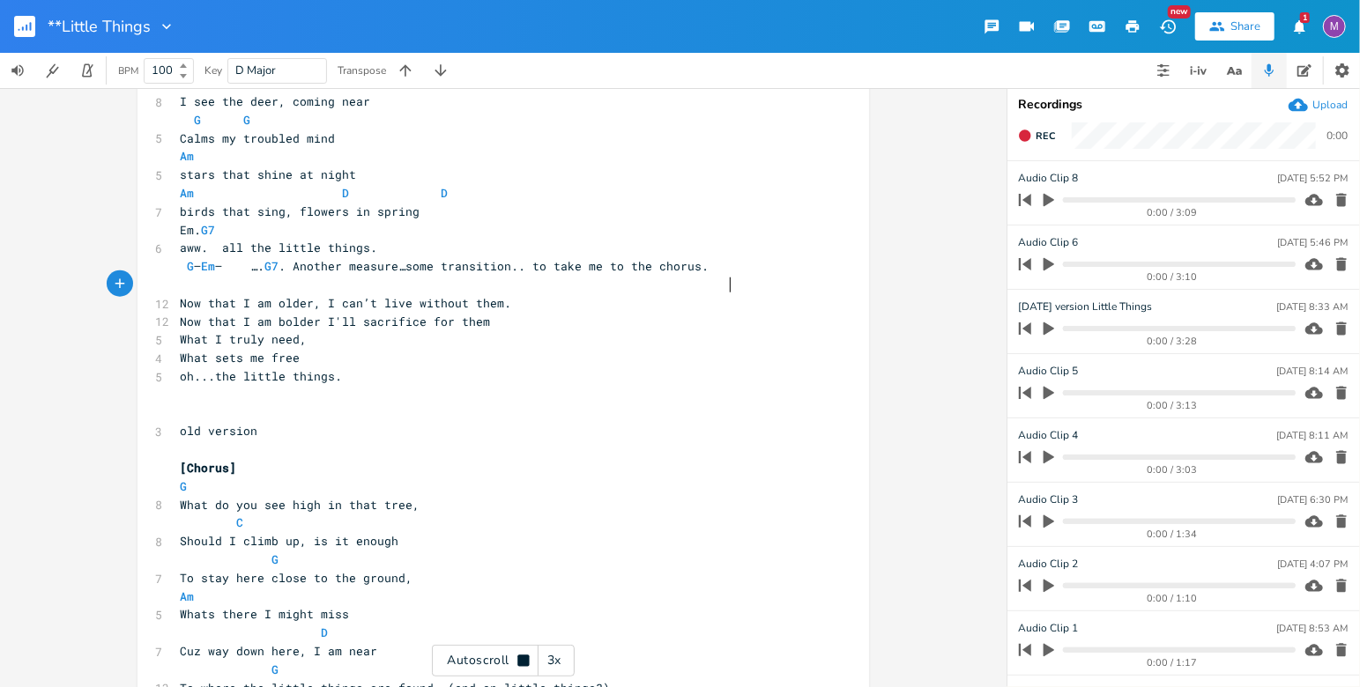
click at [760, 276] on pre "G – Em – …. G7 . Another measure…some transition.. to take me to the chorus." at bounding box center [494, 266] width 636 height 19
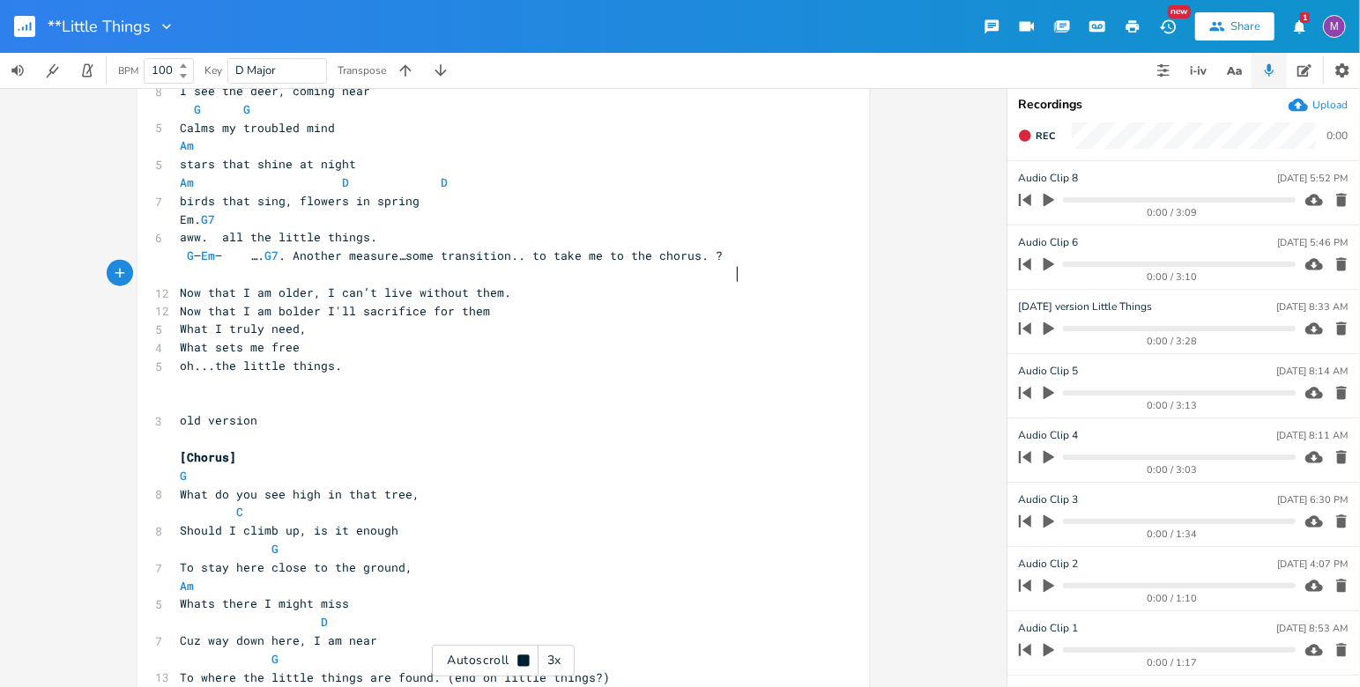
scroll to position [0, 9]
type textarea "???"
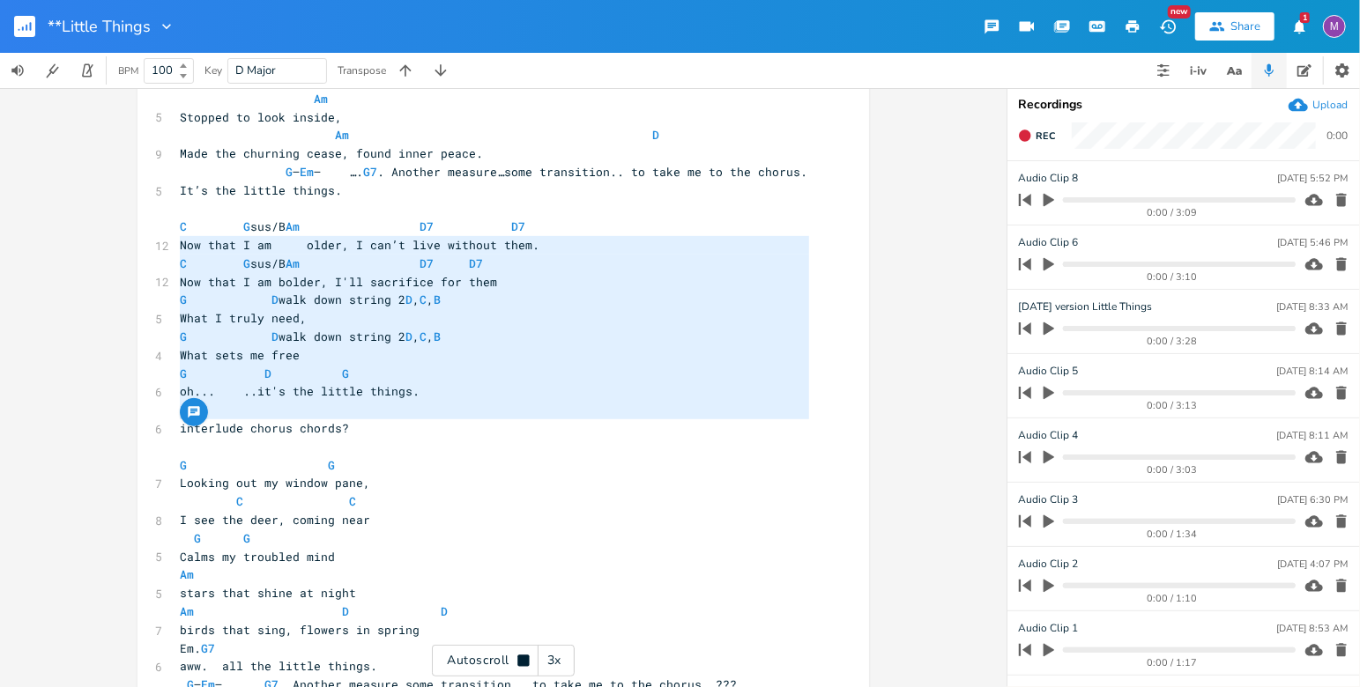
drag, startPoint x: 442, startPoint y: 435, endPoint x: 165, endPoint y: 239, distance: 339.6
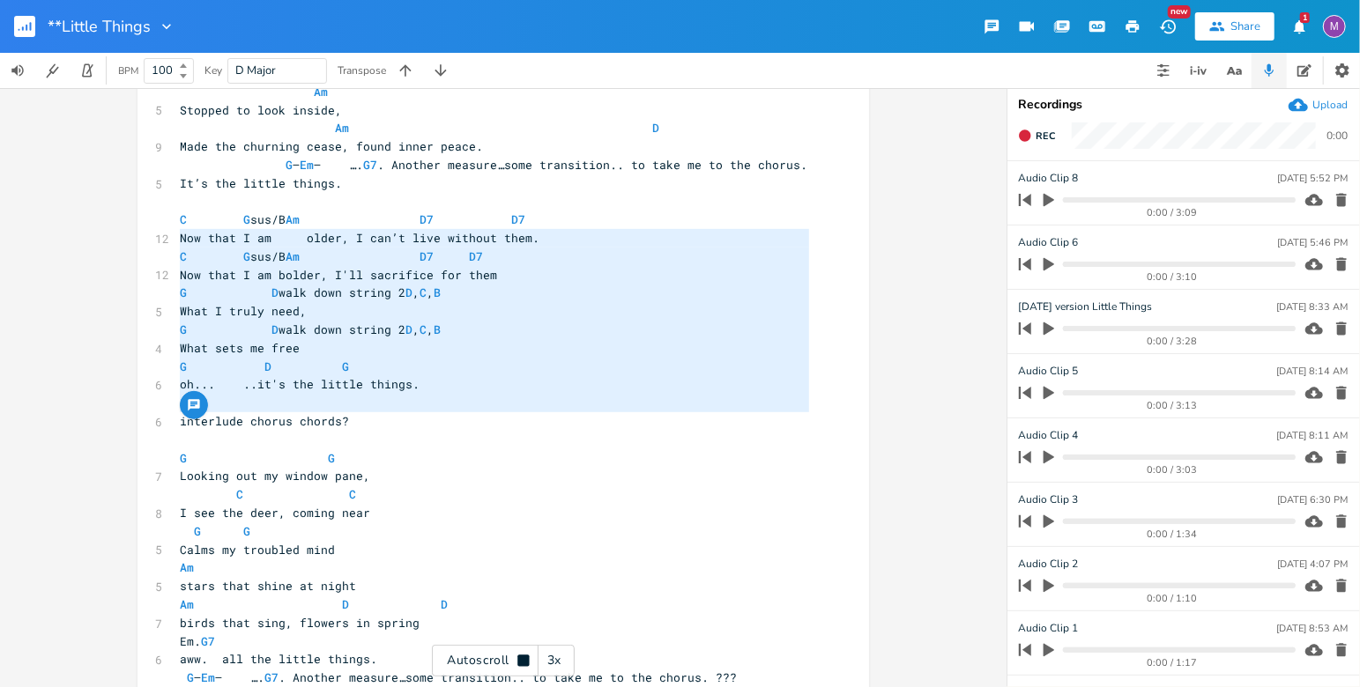
scroll to position [0, 4]
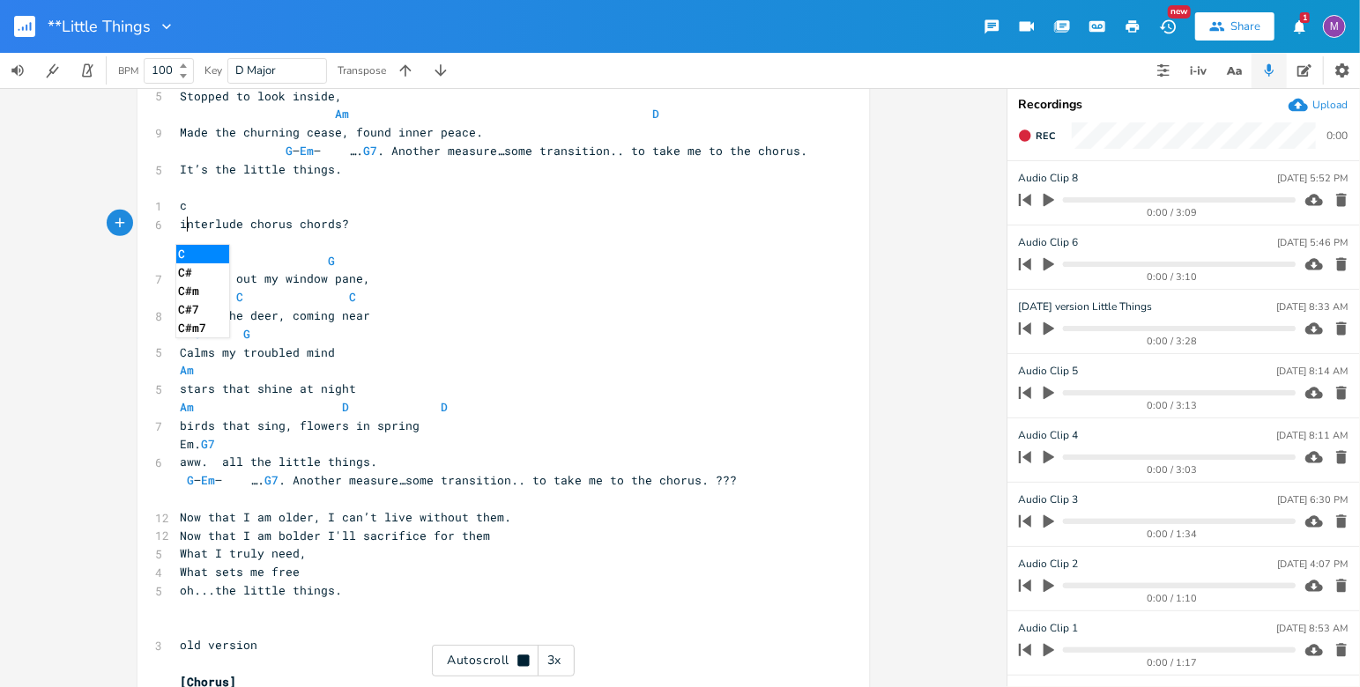
type textarea "C G sus/B Am D7 D7 Now that I am older, I can’t live without them. C G sus/B Am…"
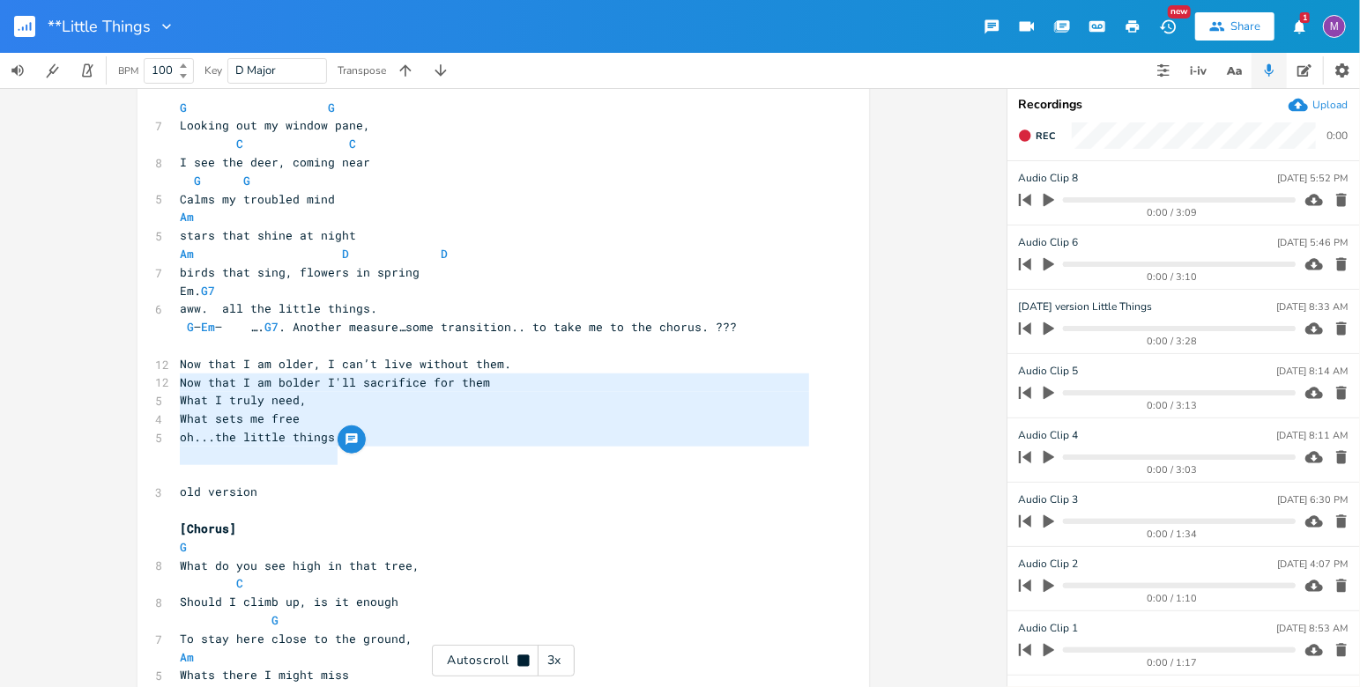
drag, startPoint x: 334, startPoint y: 477, endPoint x: 157, endPoint y: 383, distance: 200.7
click at [176, 383] on div "Little Things [DATE] Key of G ​ [Verse 1] why do i like the little things? too …" at bounding box center [494, 593] width 636 height 2676
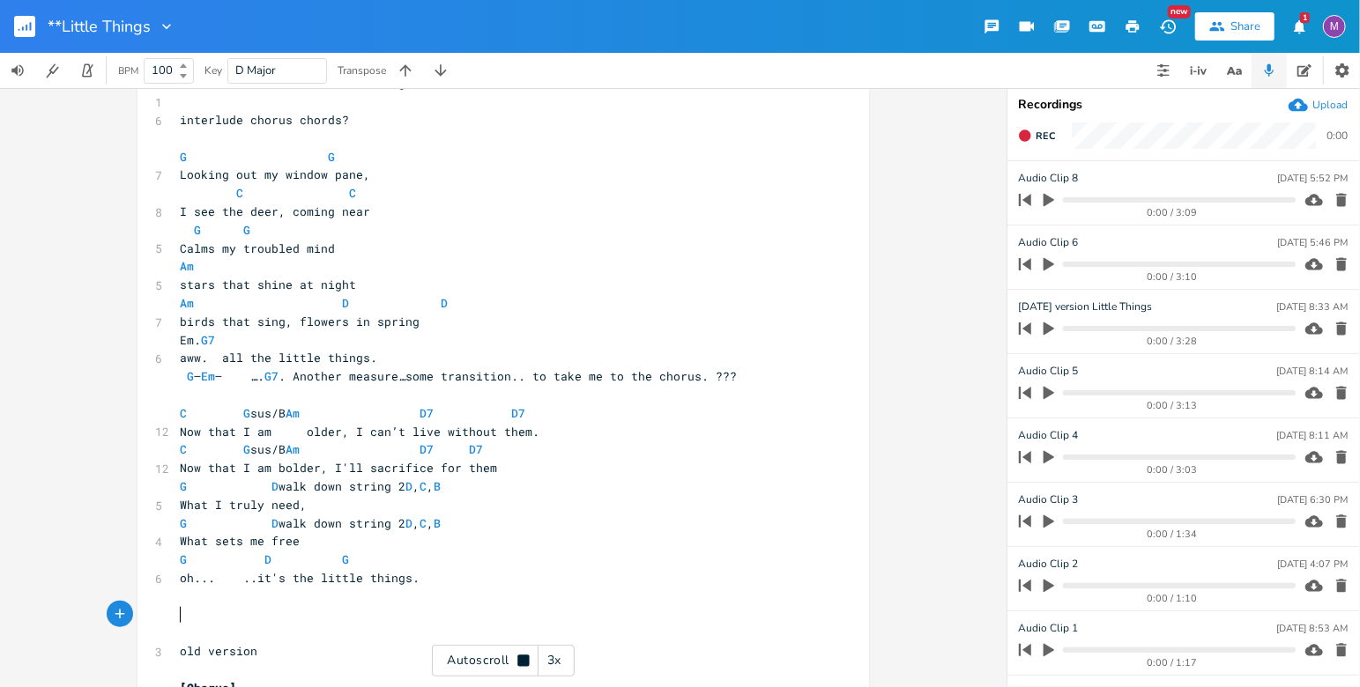
type textarea "Now that I am older, I can’t live without them. Now that I am bolder I'll sacri…"
click at [520, 661] on icon at bounding box center [522, 660] width 11 height 11
type textarea "G G"
drag, startPoint x: 362, startPoint y: 183, endPoint x: 164, endPoint y: 172, distance: 198.6
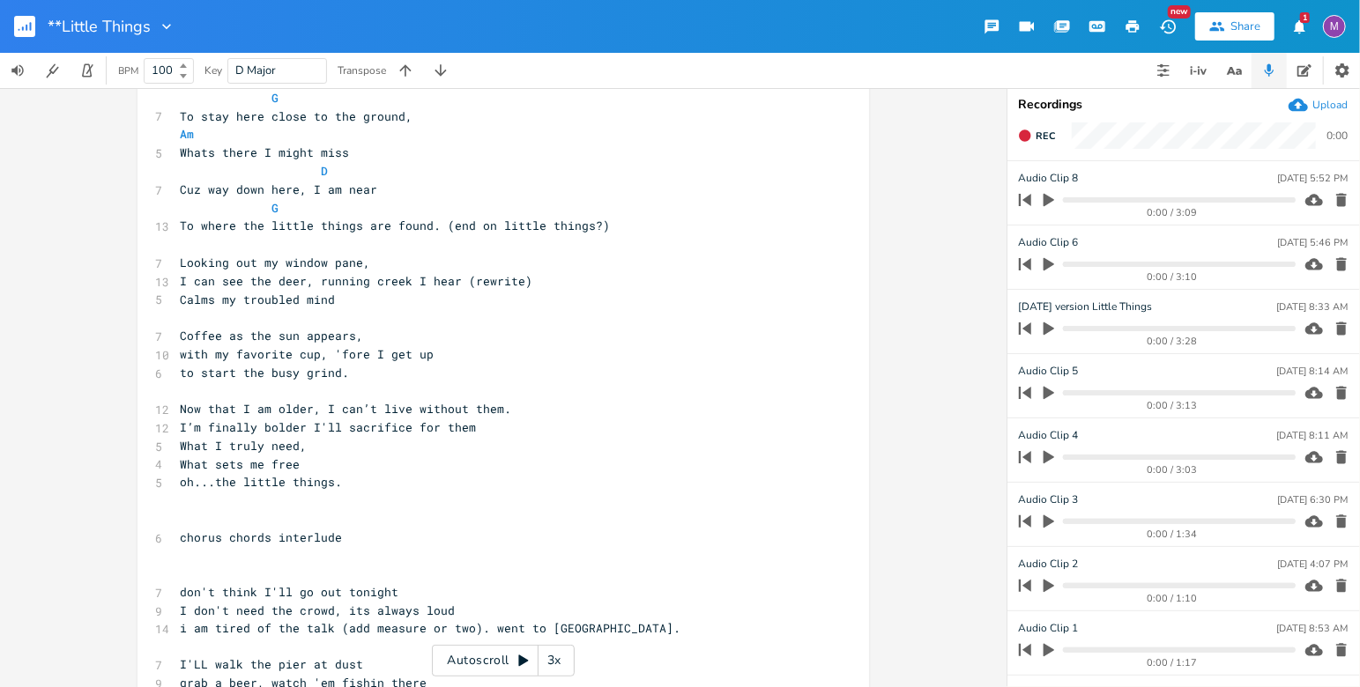
scroll to position [1503, 0]
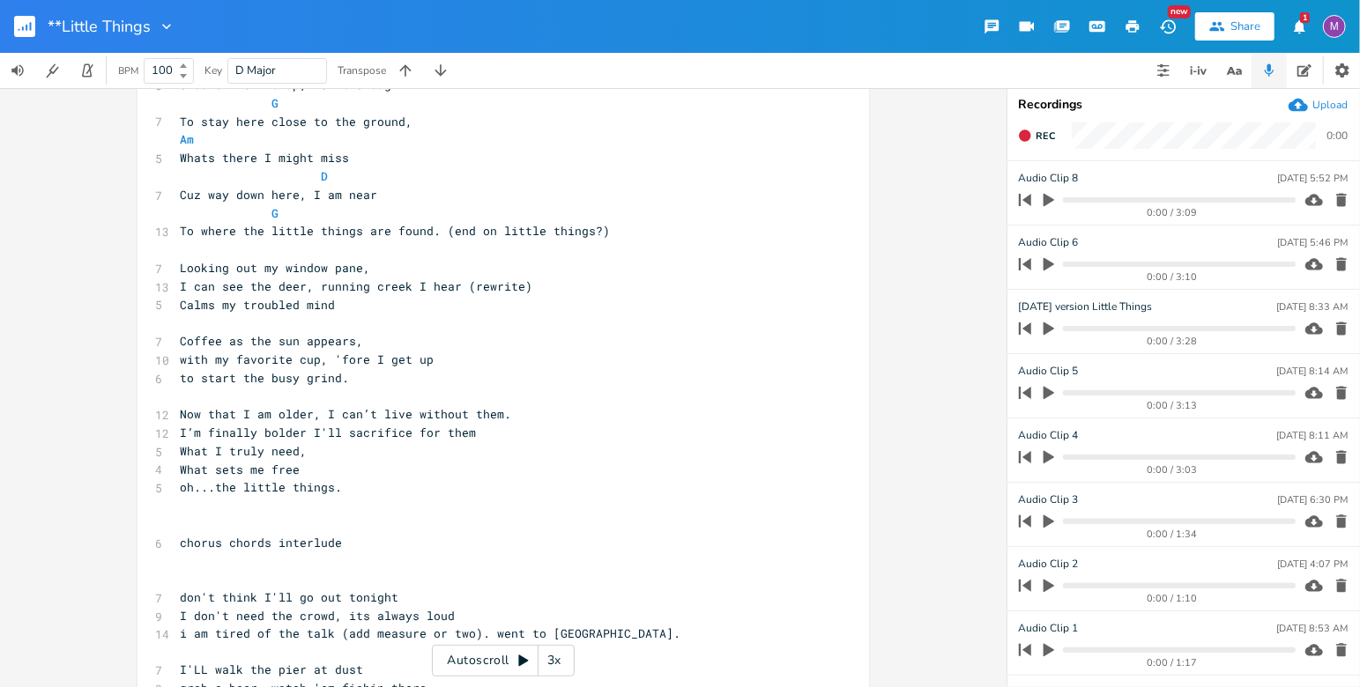
click at [176, 259] on pre "​" at bounding box center [494, 250] width 636 height 19
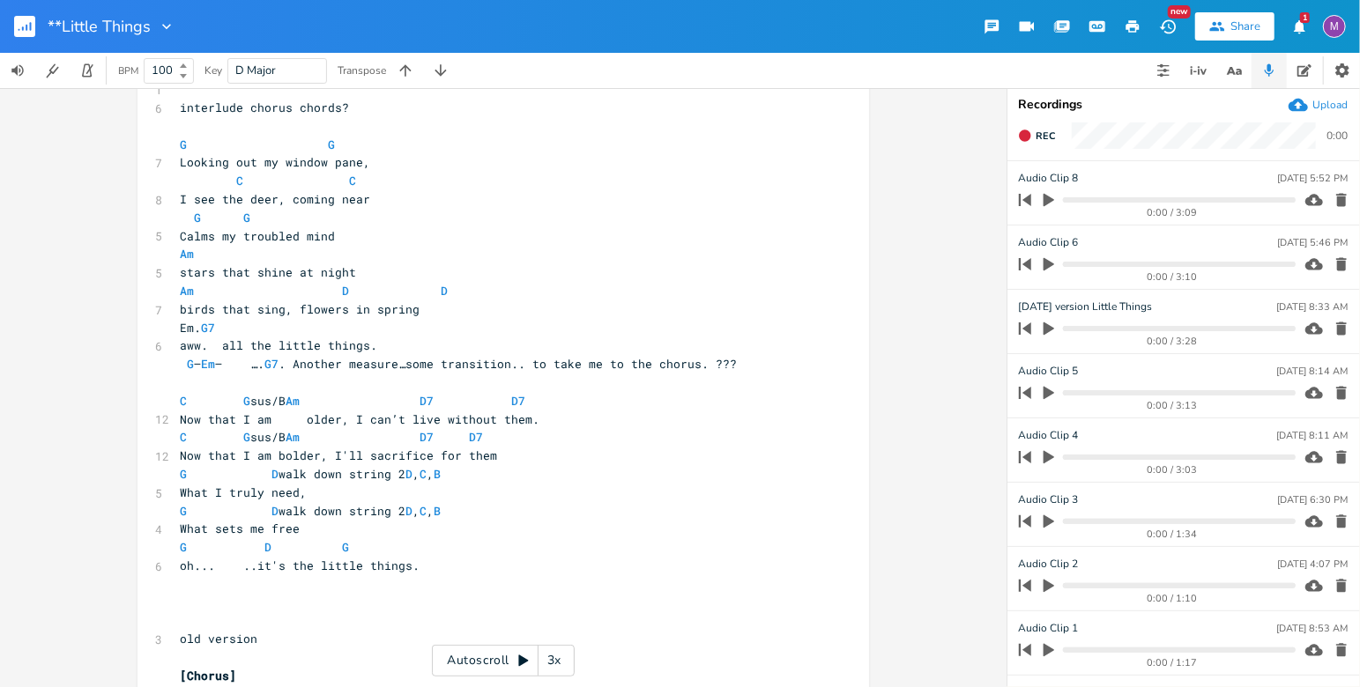
scroll to position [839, 0]
type textarea "C C"
drag, startPoint x: 364, startPoint y: 202, endPoint x: 186, endPoint y: 199, distance: 178.1
click at [186, 189] on pre "C C" at bounding box center [494, 180] width 636 height 19
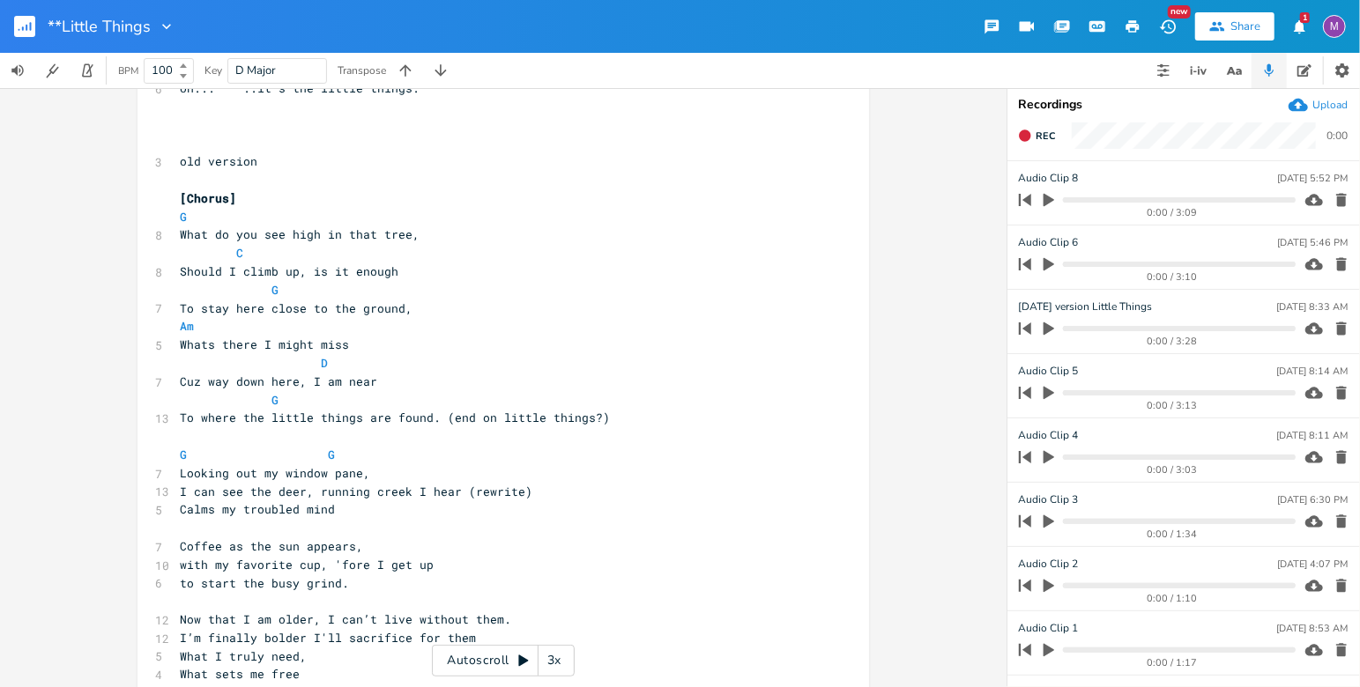
scroll to position [1363, 0]
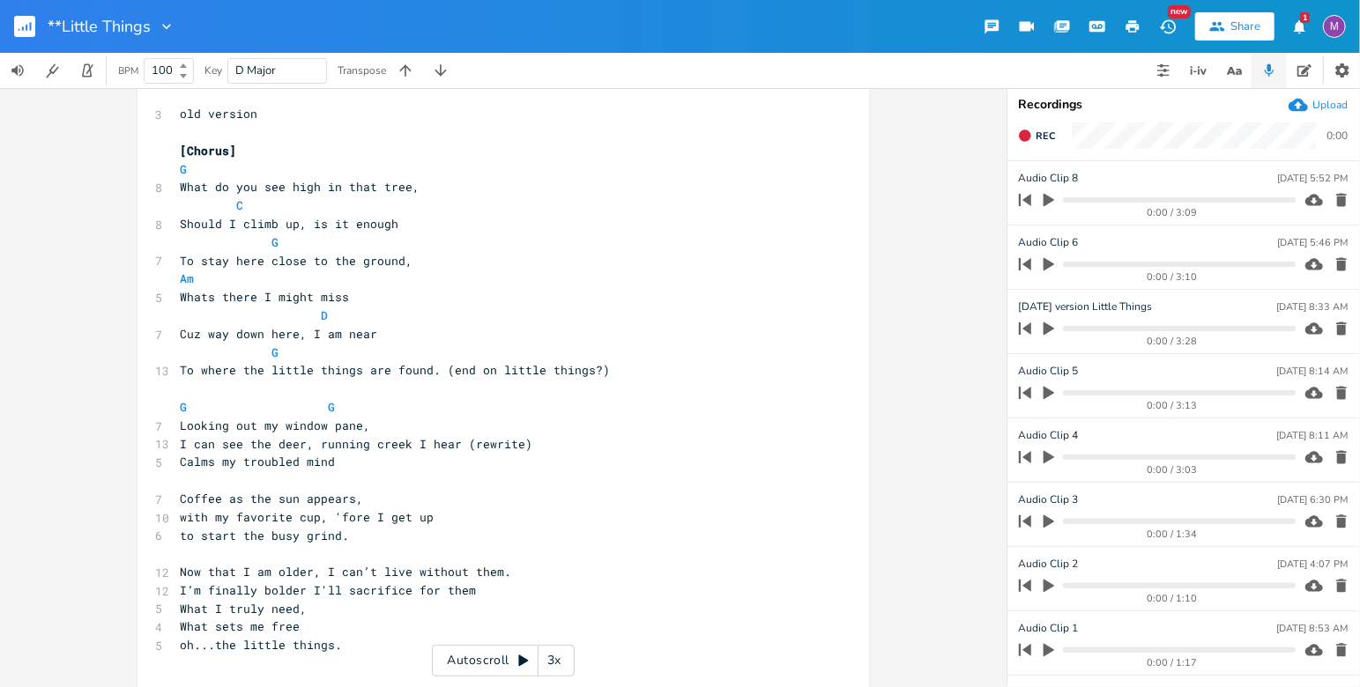
click at [388, 435] on pre "Looking out my window pane," at bounding box center [494, 426] width 636 height 19
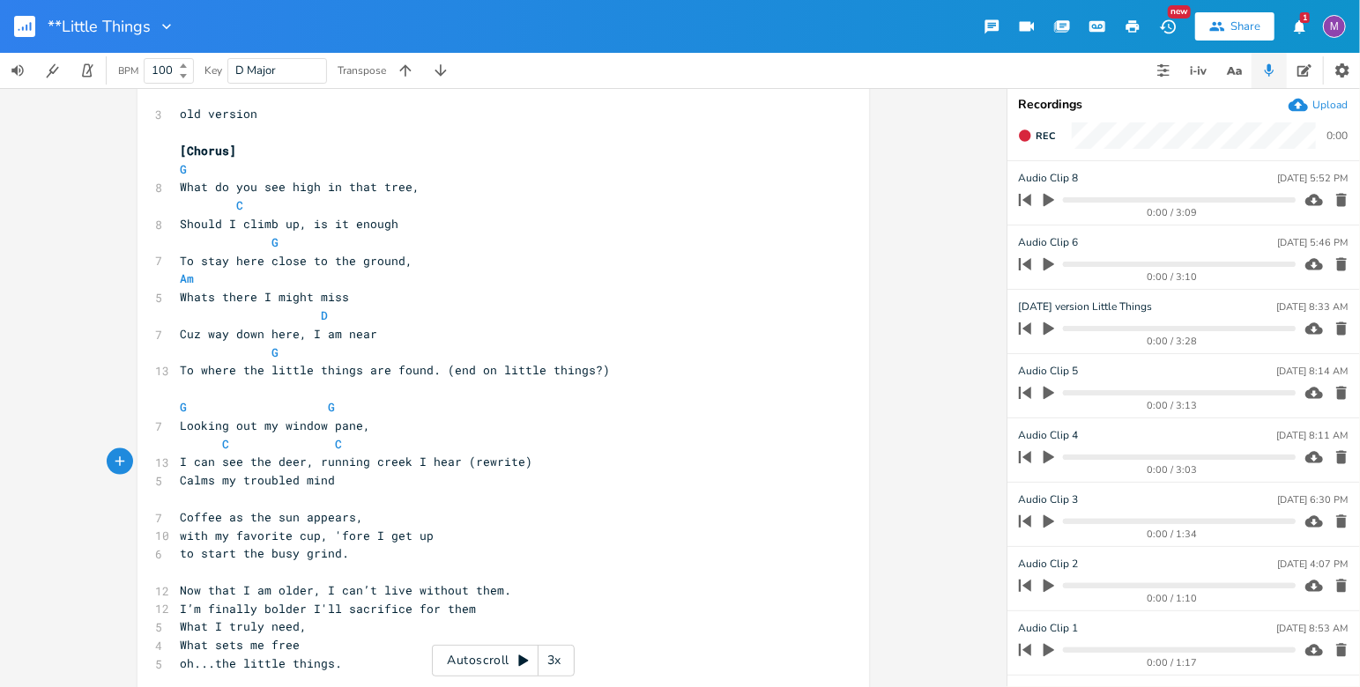
click at [546, 472] on pre "I can see the deer, running creek I hear (rewrite)" at bounding box center [494, 462] width 636 height 19
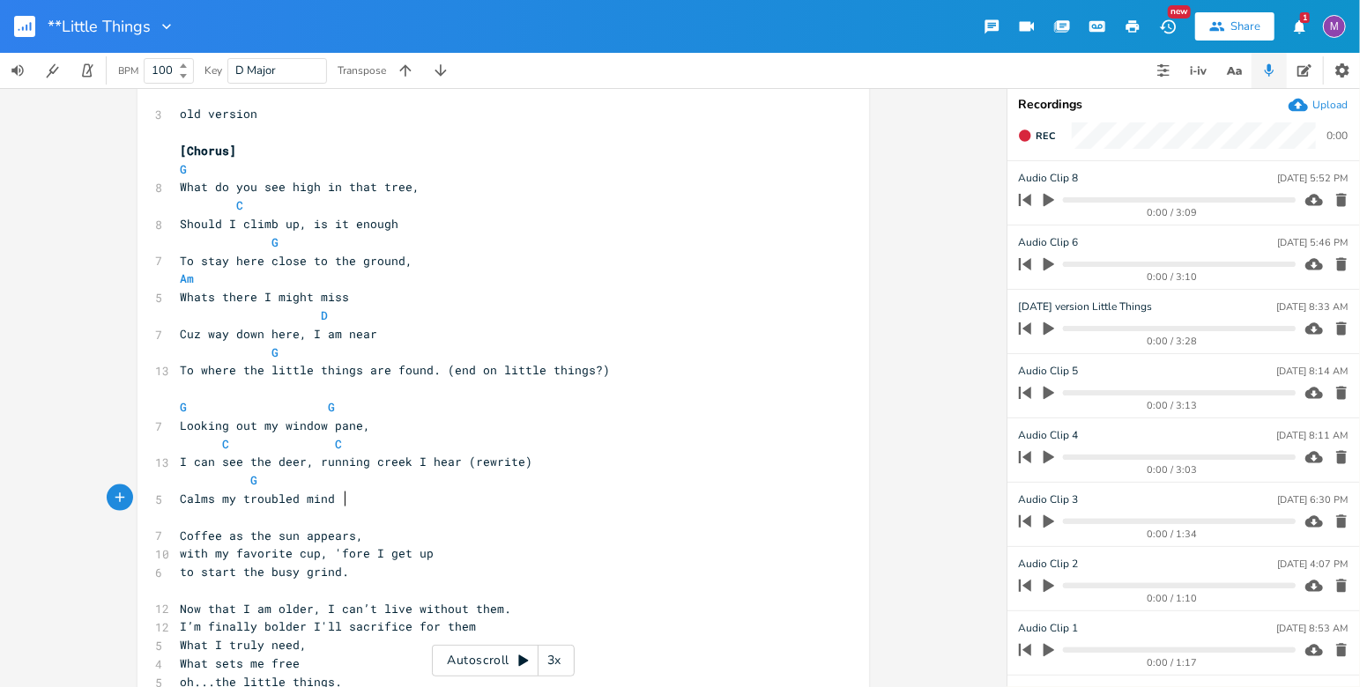
type textarea "G G"
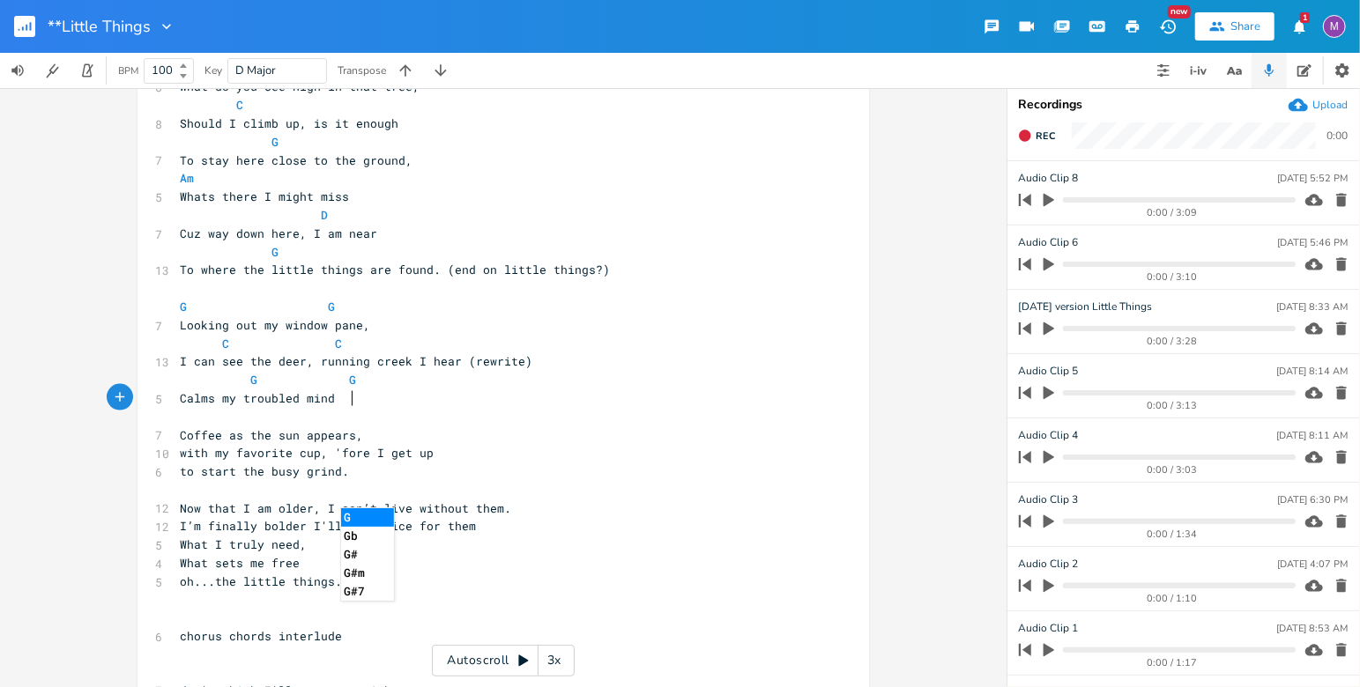
scroll to position [1491, 0]
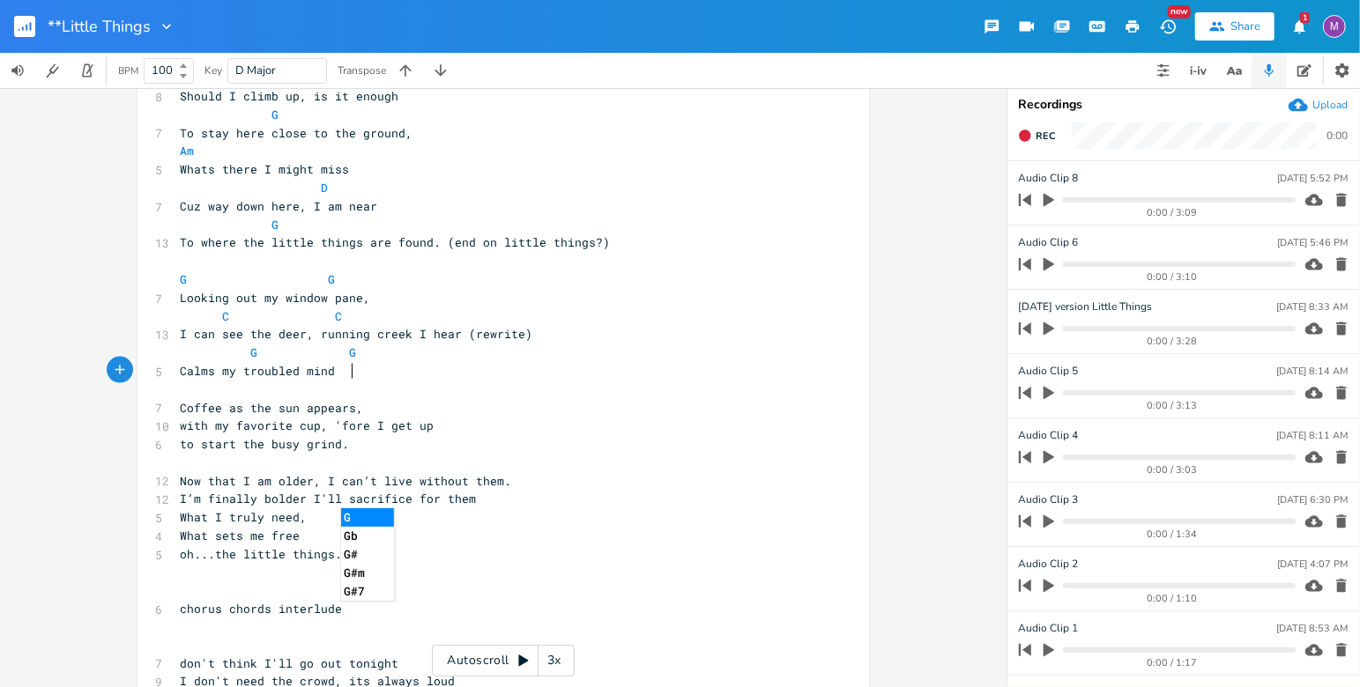
click at [179, 399] on pre "​" at bounding box center [494, 390] width 636 height 19
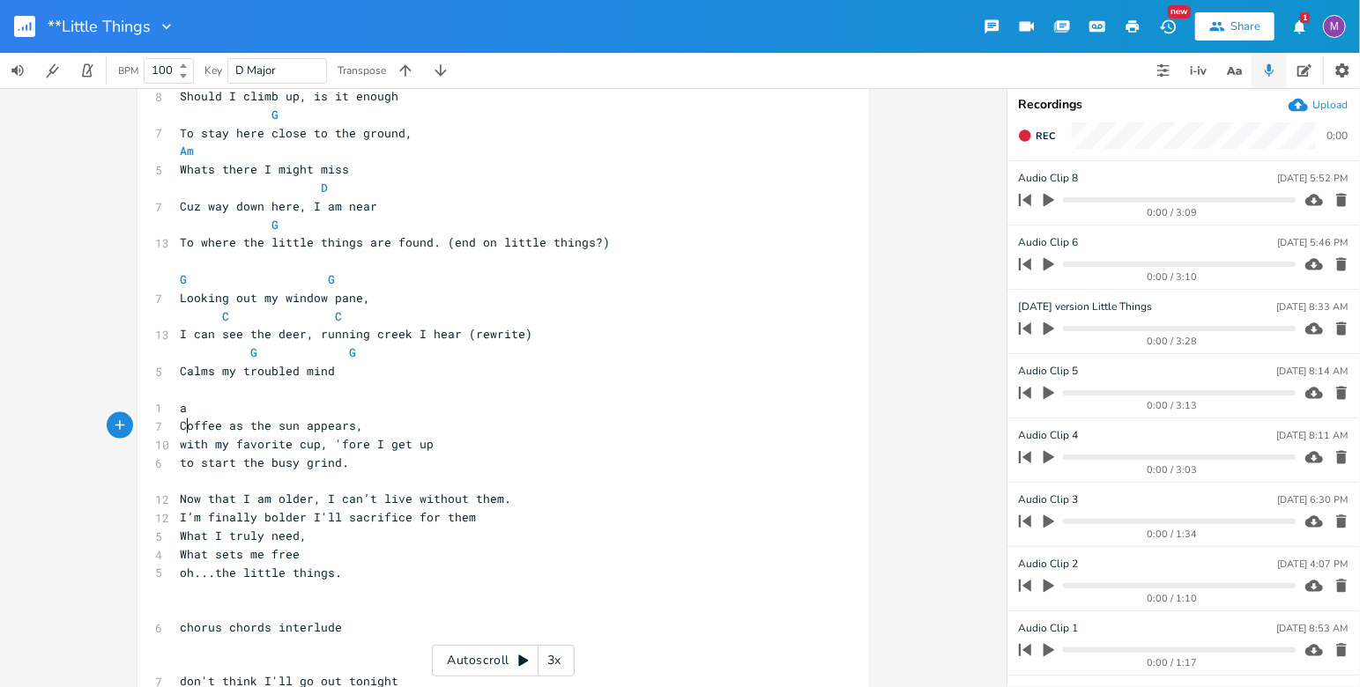
type textarea "am"
click at [361, 435] on pre "Coffee as the sun appears," at bounding box center [494, 426] width 636 height 19
click at [190, 418] on pre "am" at bounding box center [494, 408] width 636 height 19
type textarea "Am"
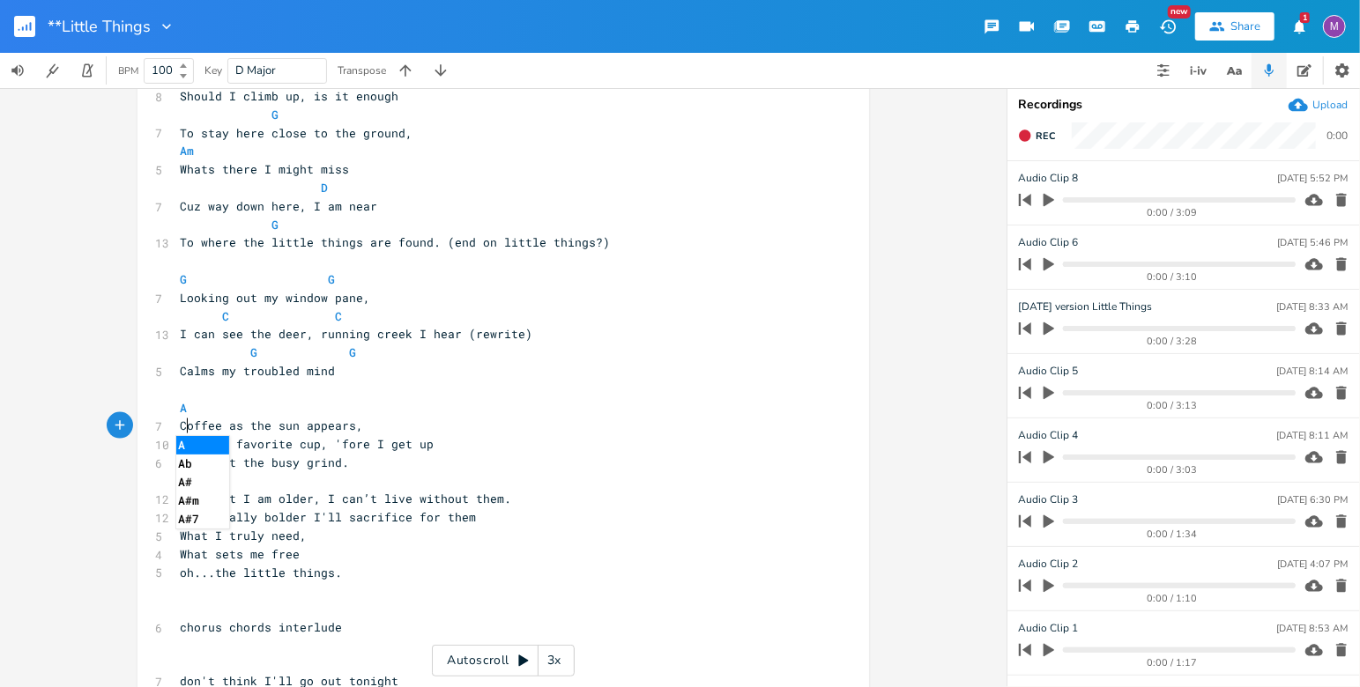
scroll to position [0, 17]
click at [357, 434] on span "Coffee as the sun appears," at bounding box center [271, 426] width 183 height 16
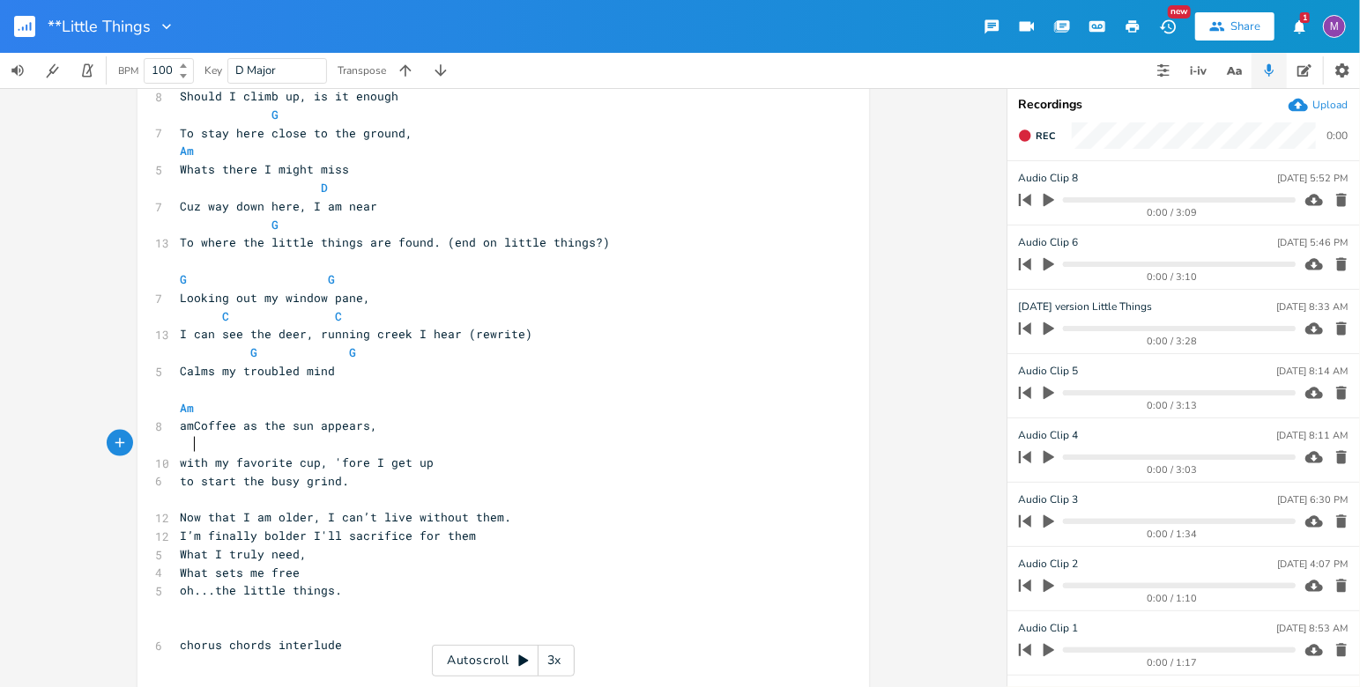
type textarea "amm"
type textarea "Am D D"
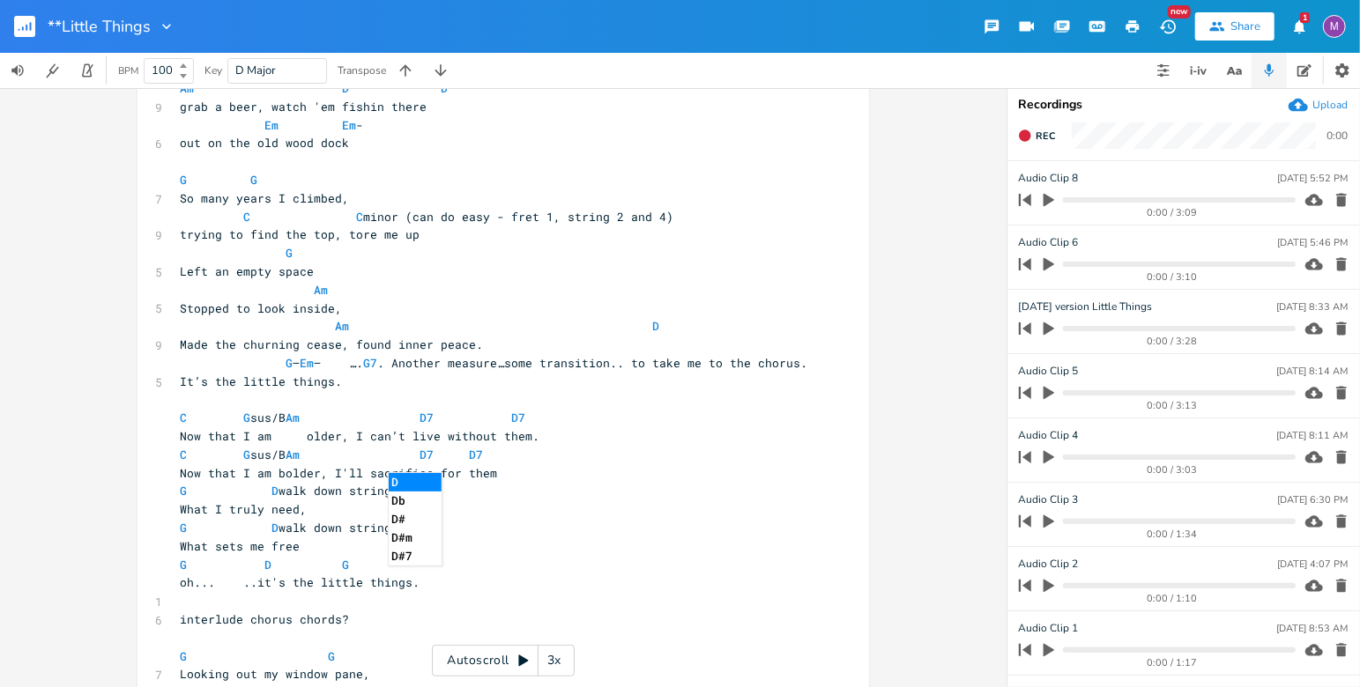
scroll to position [279, 0]
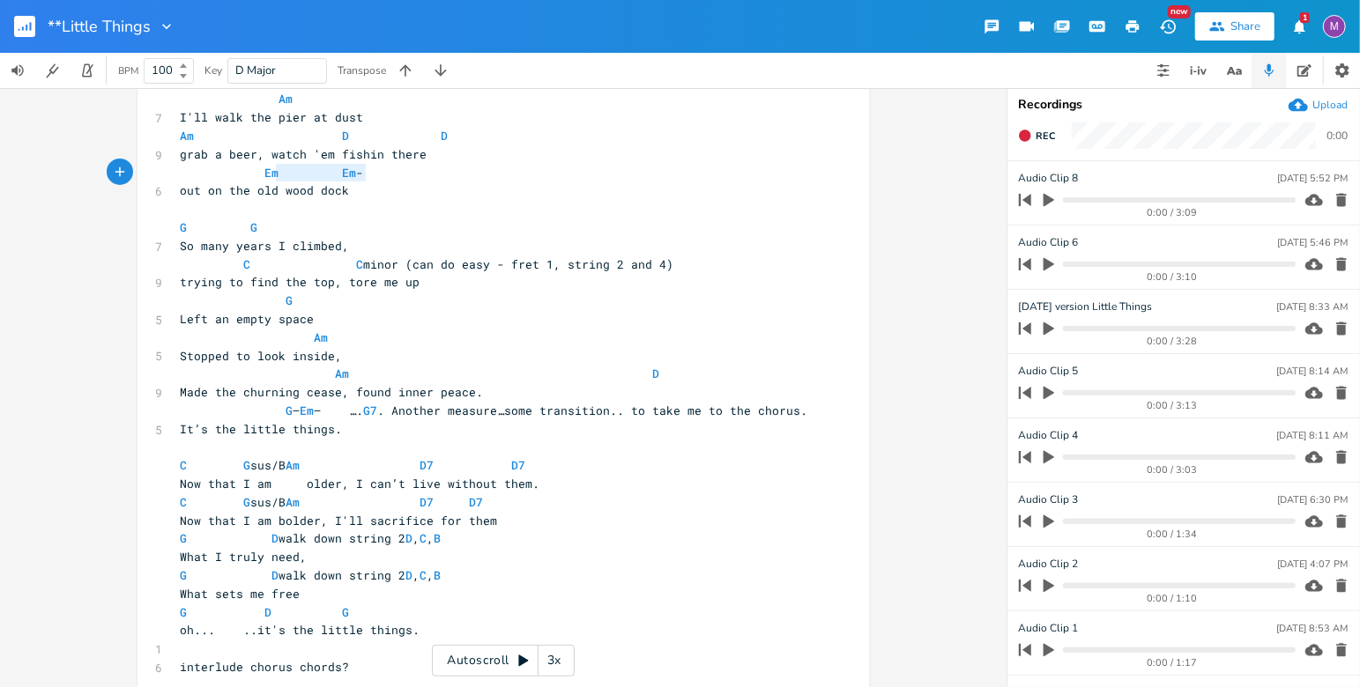
type textarea "Em Em -"
drag, startPoint x: 395, startPoint y: 175, endPoint x: 244, endPoint y: 175, distance: 150.7
click at [244, 175] on pre "Em Em -" at bounding box center [494, 173] width 636 height 19
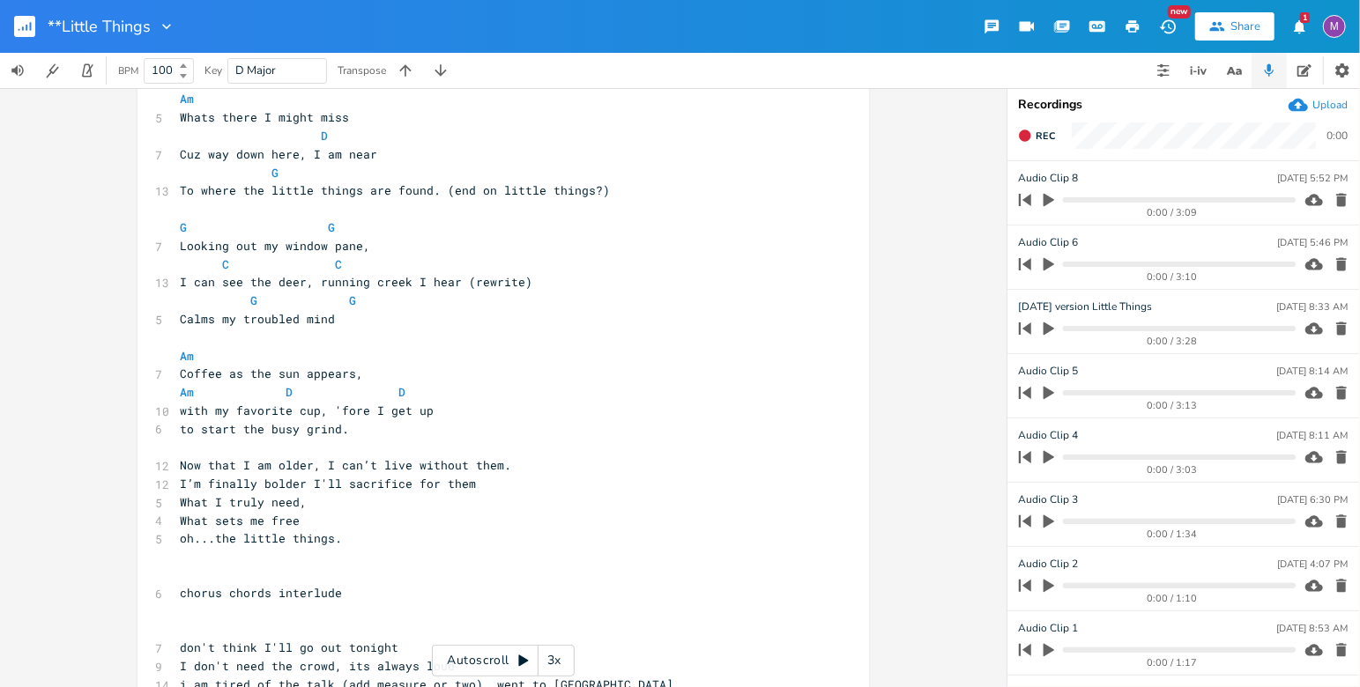
scroll to position [1570, 0]
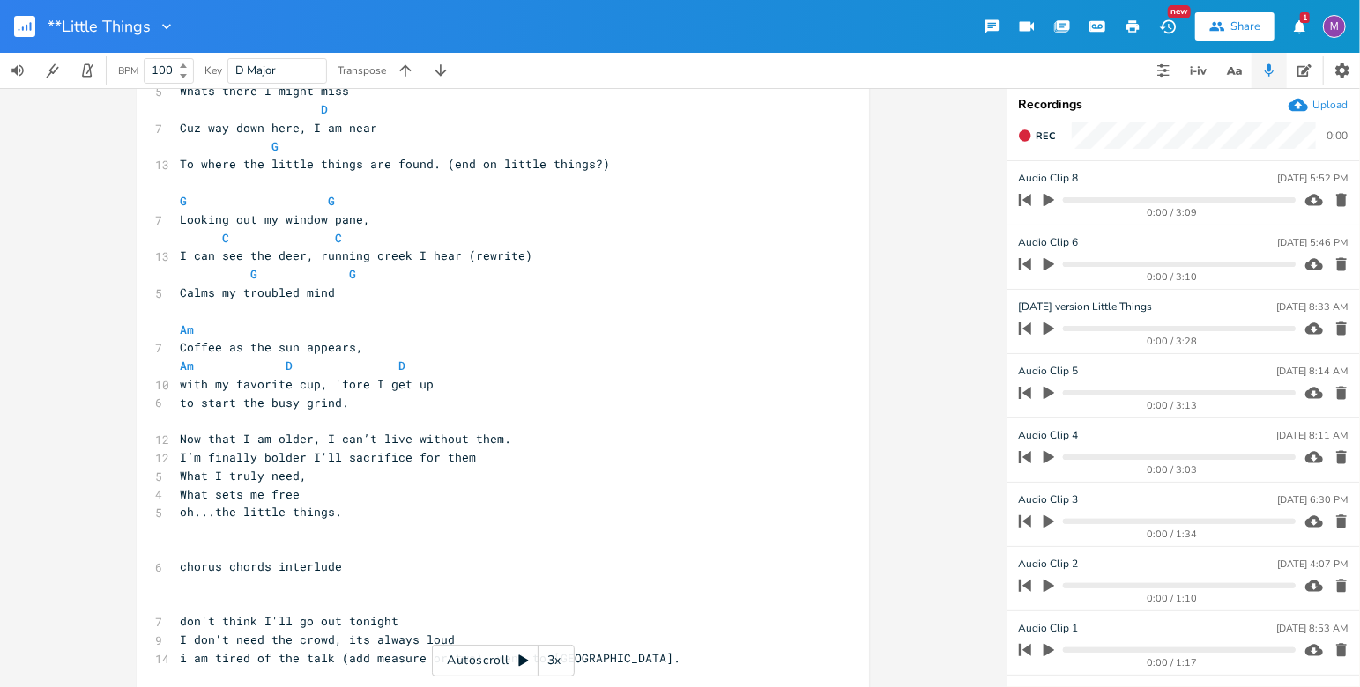
click at [429, 394] on pre "with my favorite cup, 'fore I get up" at bounding box center [494, 384] width 636 height 19
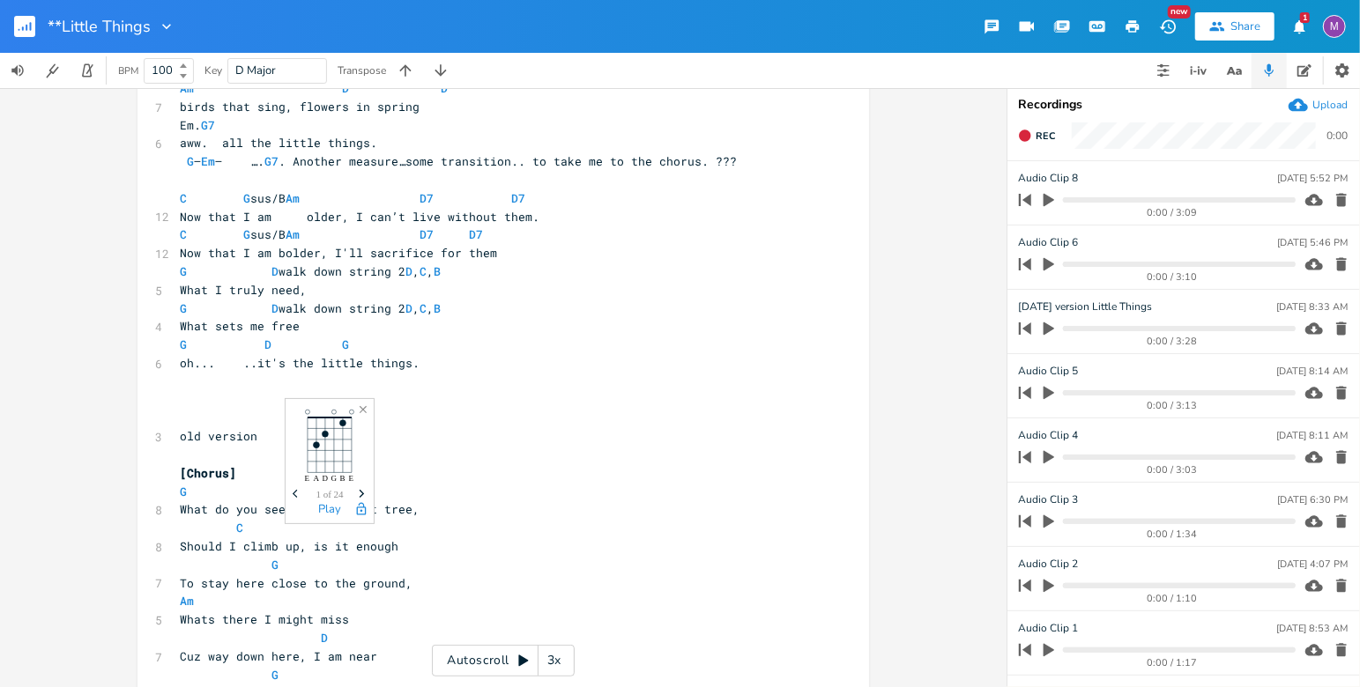
scroll to position [982, 0]
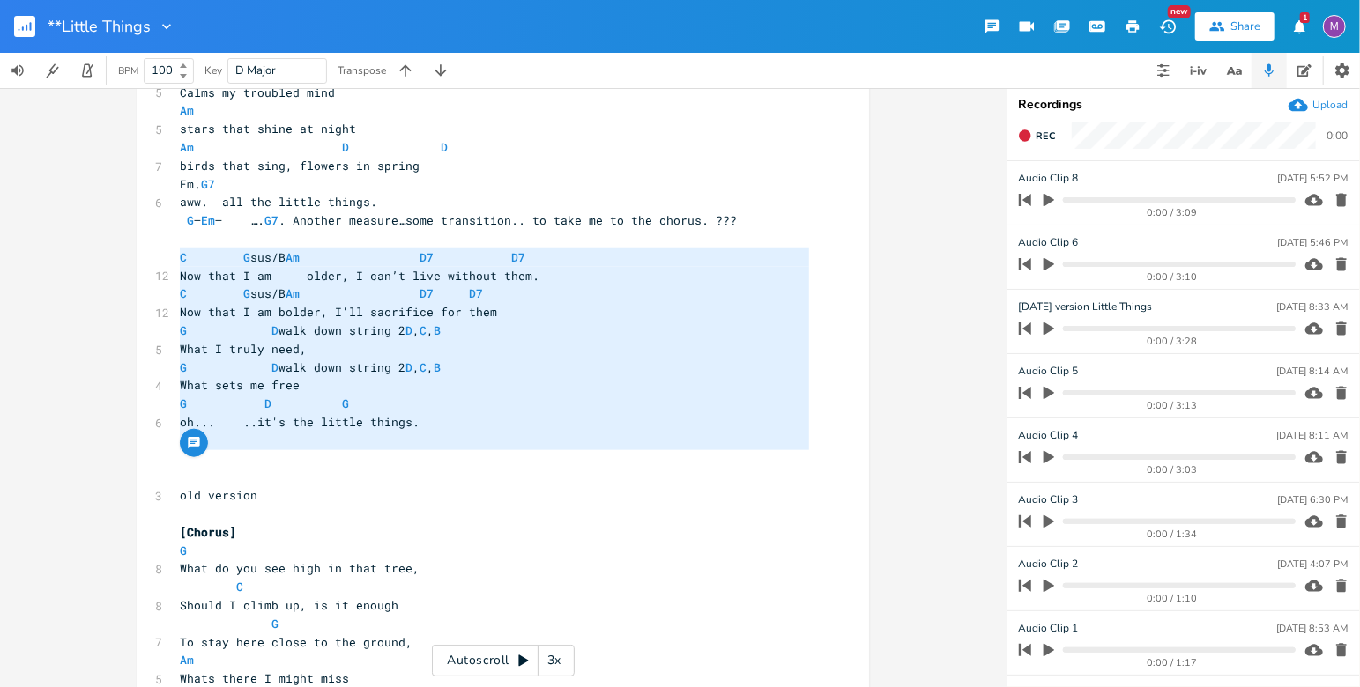
drag, startPoint x: 434, startPoint y: 466, endPoint x: 65, endPoint y: 265, distance: 419.6
click at [65, 265] on div "C G sus/B Am D7 D7 Now that I am older, I can’t live without them. C G sus/B Am…" at bounding box center [503, 387] width 1007 height 599
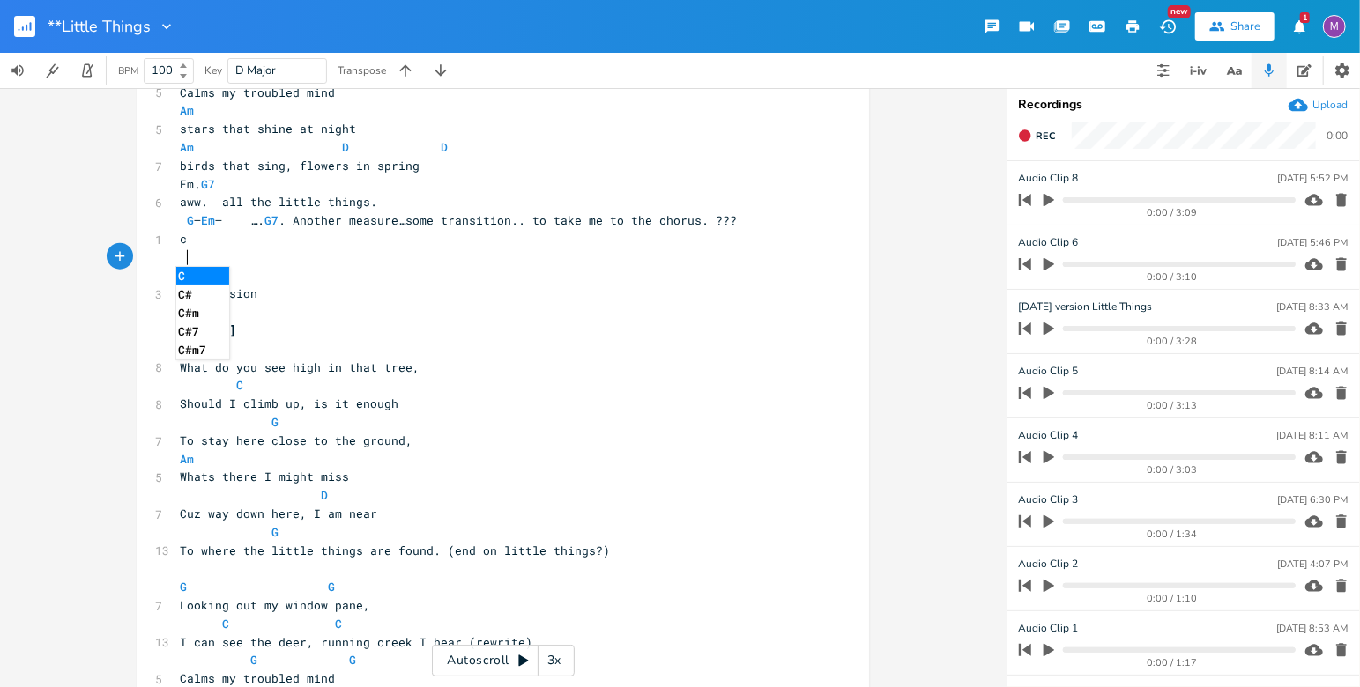
type textarea "C G sus/B Am D7 D7 Now that I am older, I can’t live without them. C G sus/B Am…"
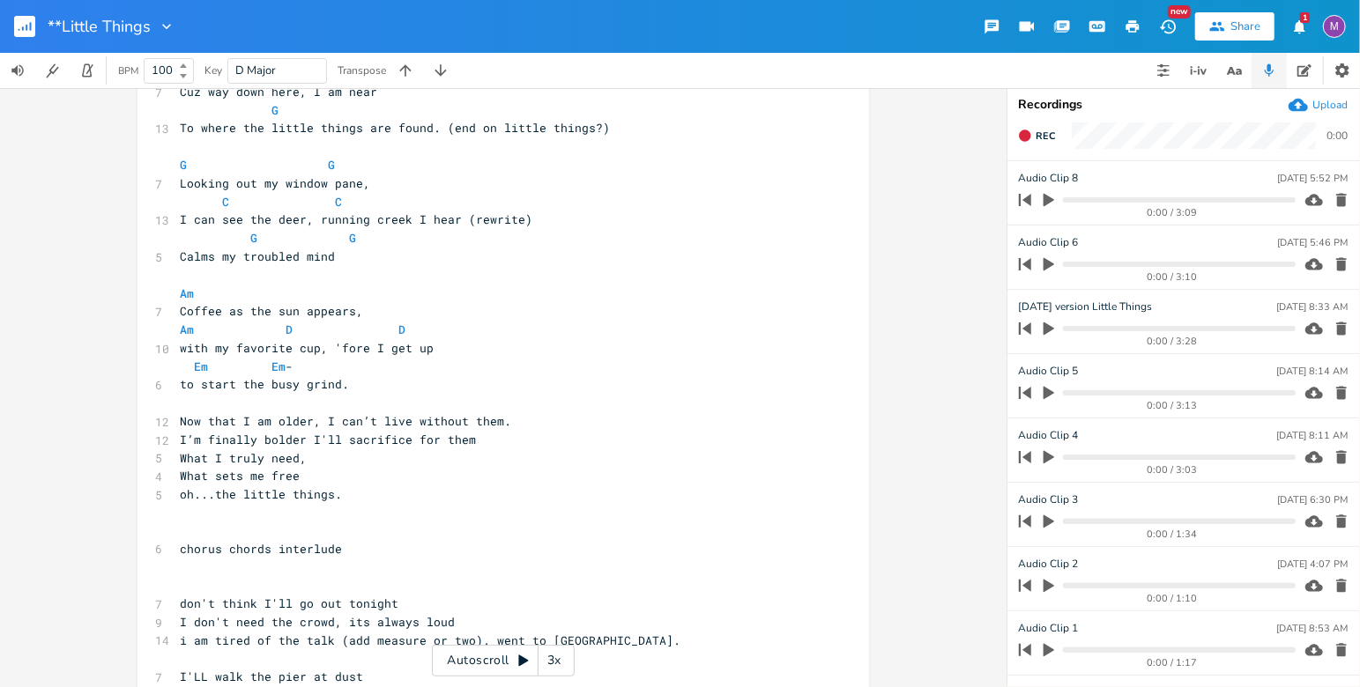
scroll to position [1662, 0]
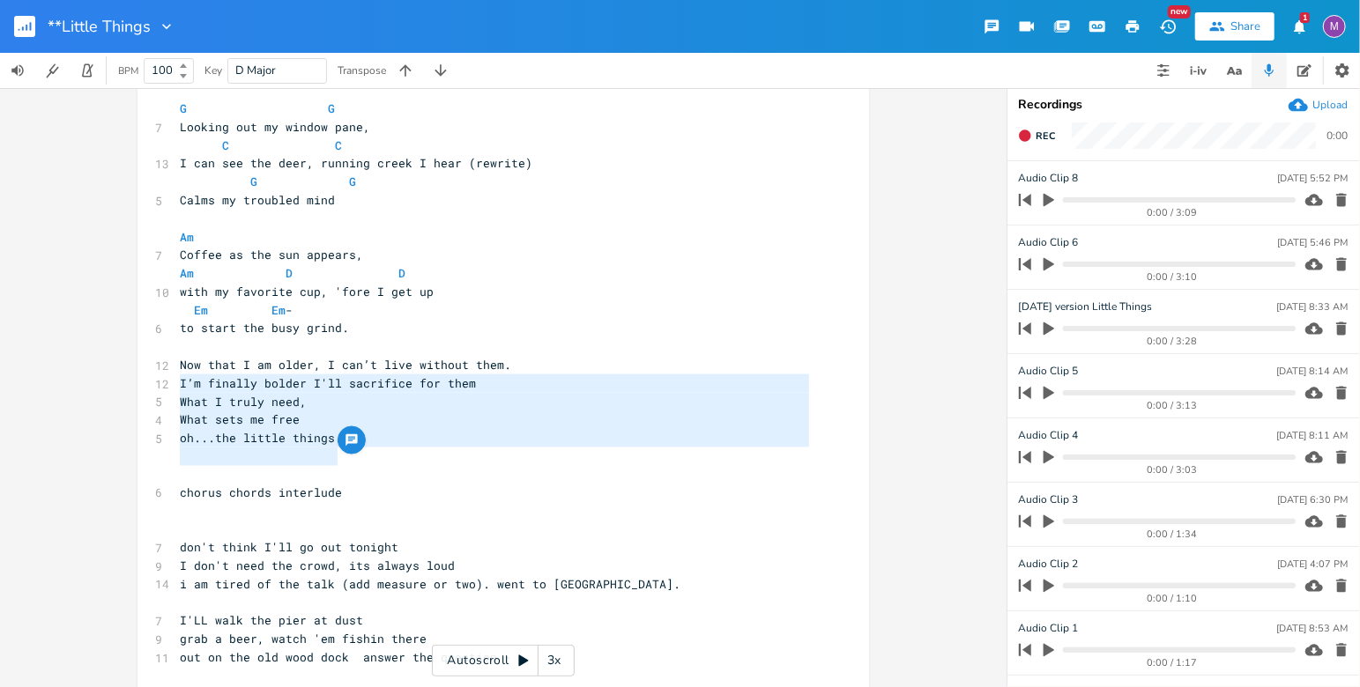
drag, startPoint x: 366, startPoint y: 464, endPoint x: 168, endPoint y: 385, distance: 212.8
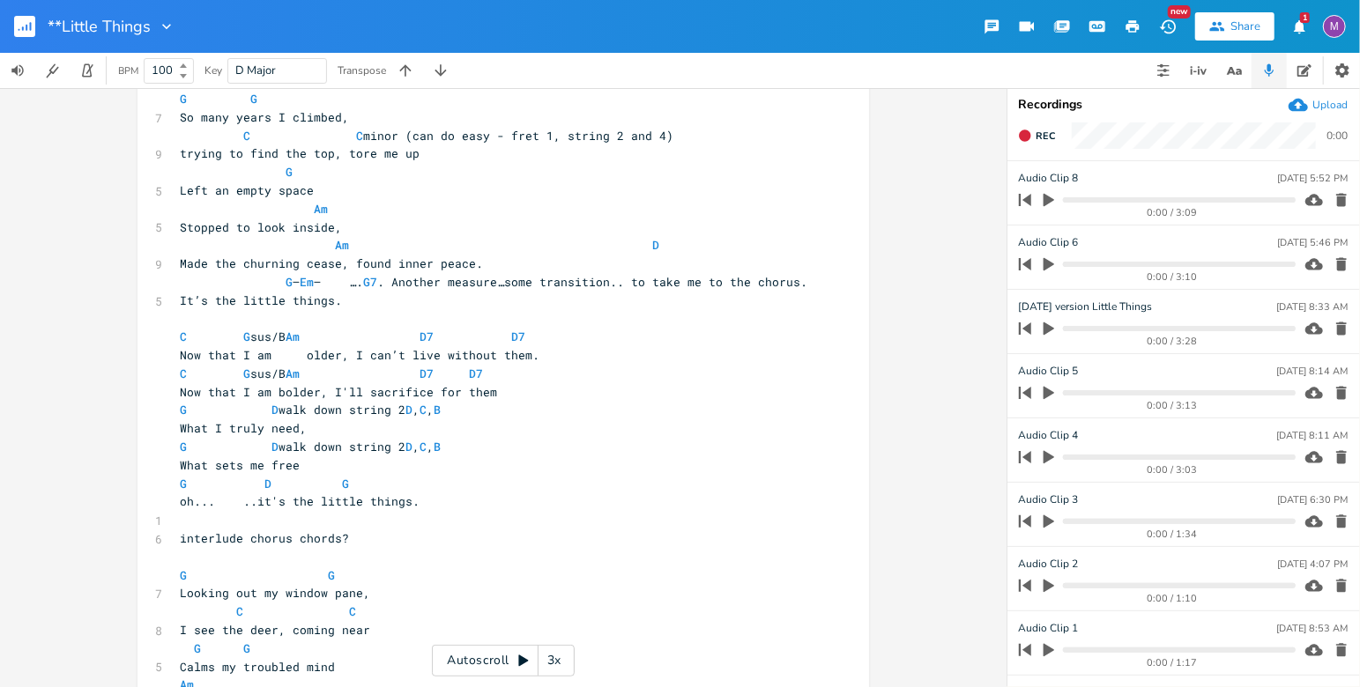
scroll to position [0, 0]
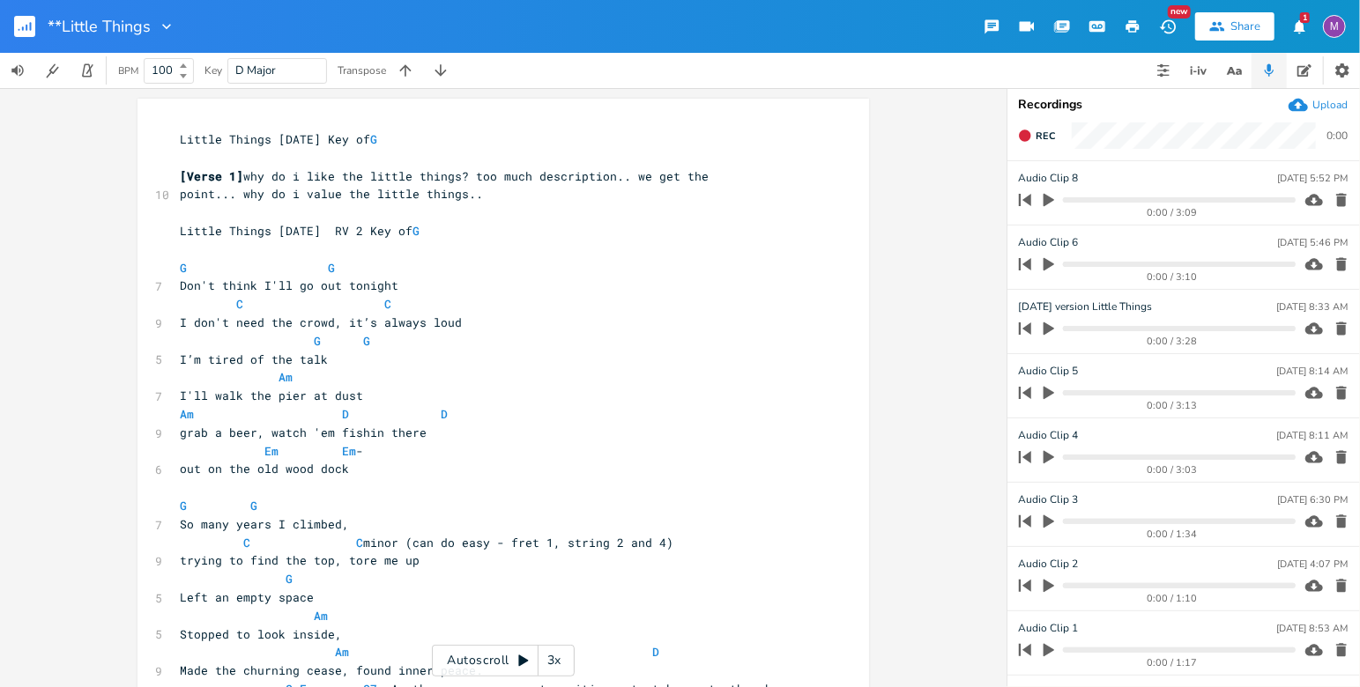
type textarea "Now that I am older, I can’t live without them. I’m finally bolder I'll sacrifi…"
click at [521, 663] on icon at bounding box center [524, 661] width 10 height 11
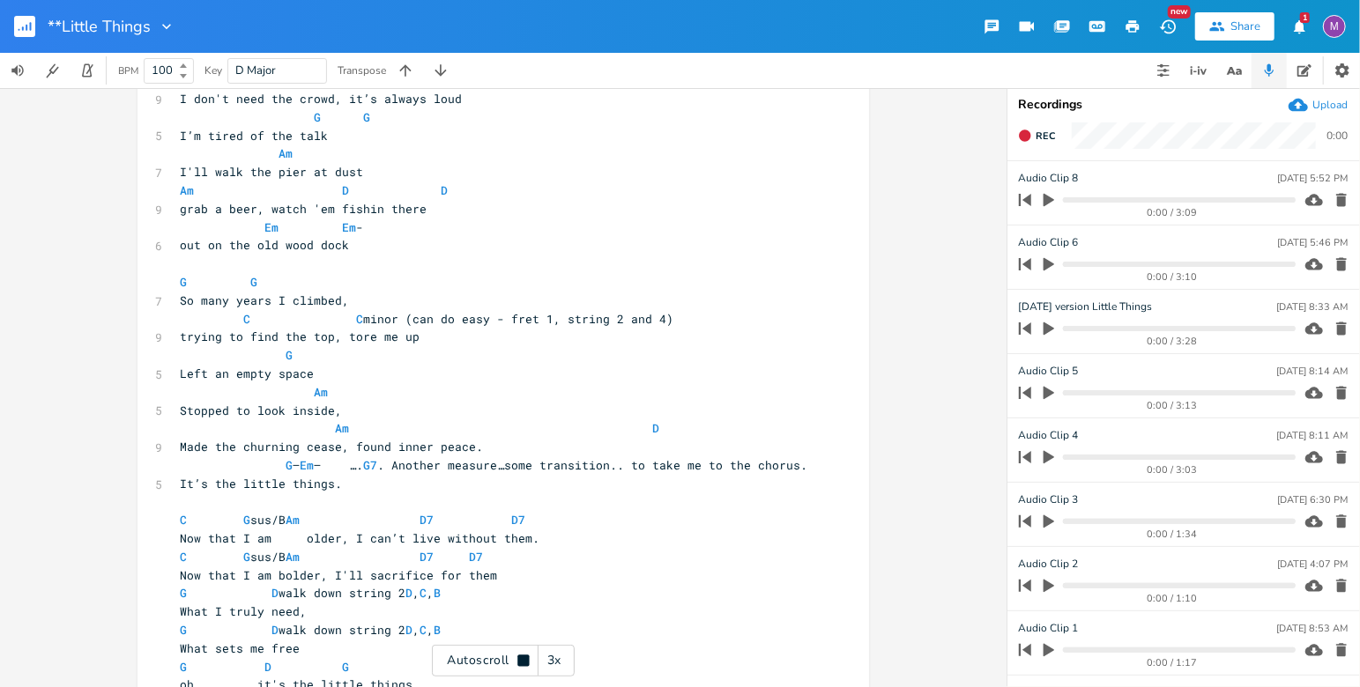
click at [534, 661] on div "Autoscroll 3x" at bounding box center [503, 661] width 143 height 32
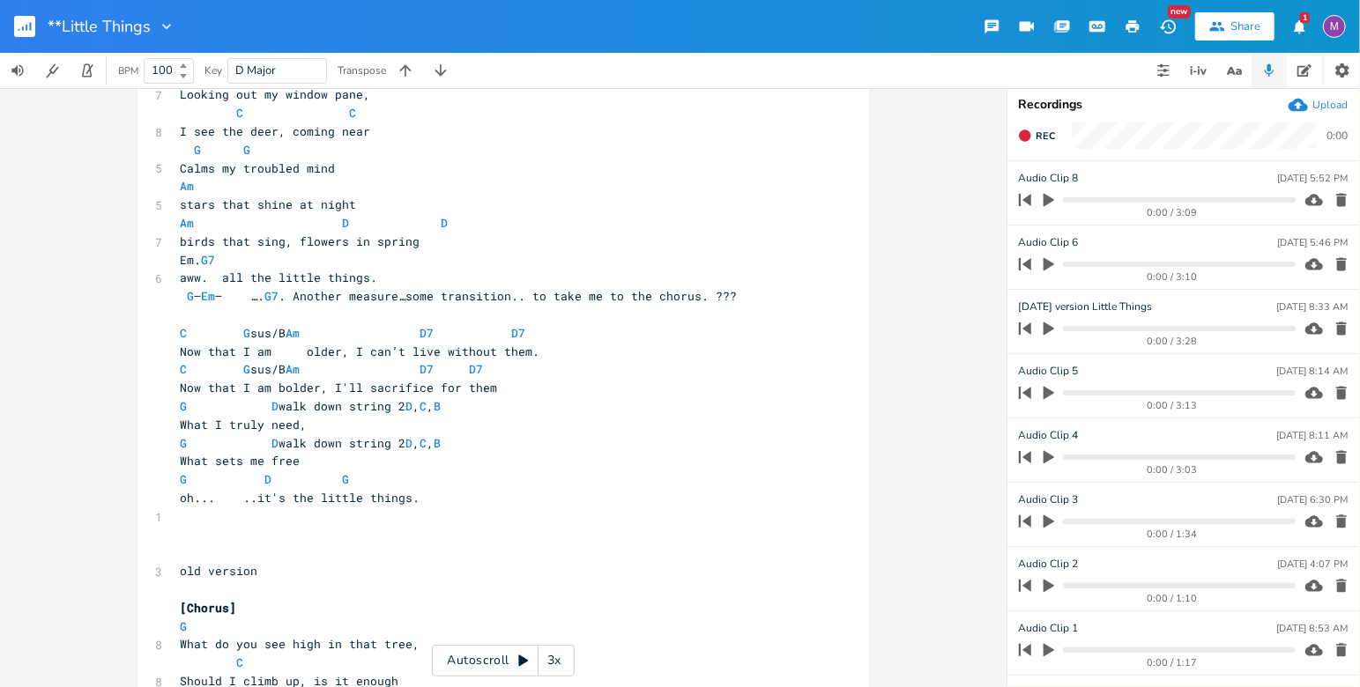
scroll to position [896, 0]
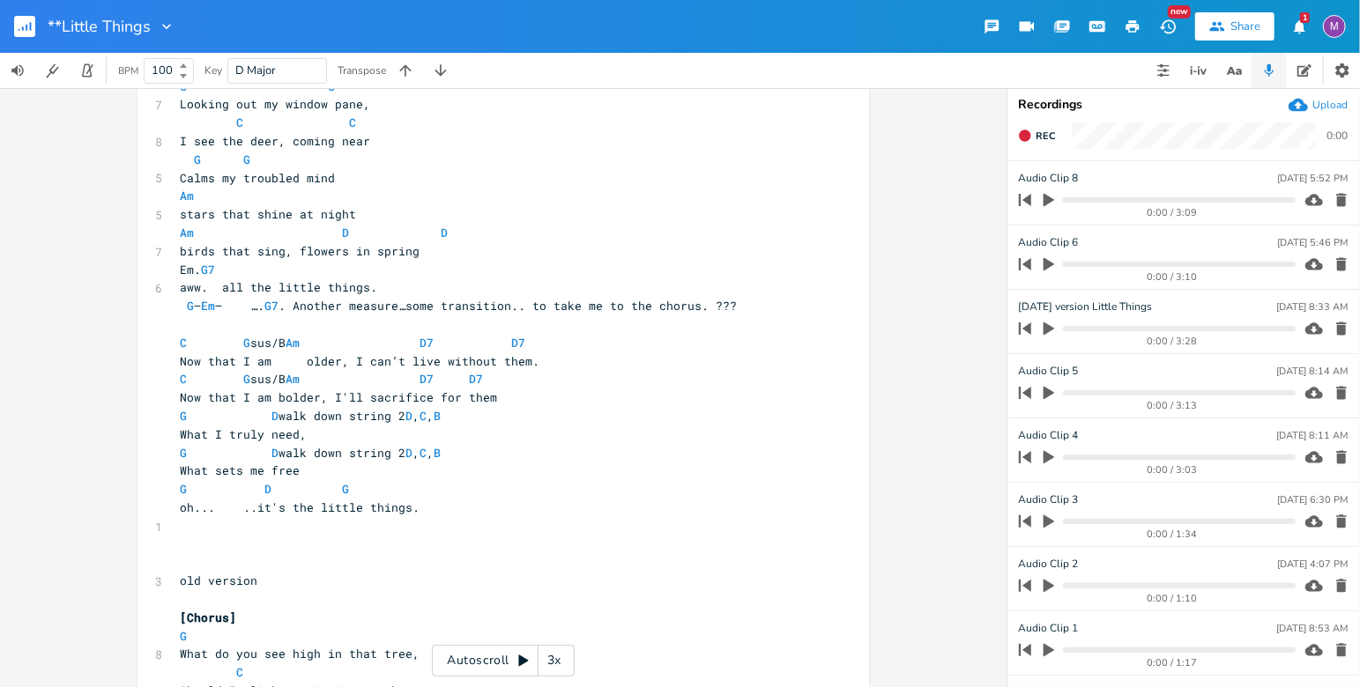
click at [555, 672] on div "3x" at bounding box center [555, 661] width 32 height 32
click at [555, 672] on div "4x" at bounding box center [555, 661] width 32 height 32
click at [555, 672] on div "5x" at bounding box center [555, 661] width 32 height 32
click at [555, 672] on div "1x" at bounding box center [555, 661] width 32 height 32
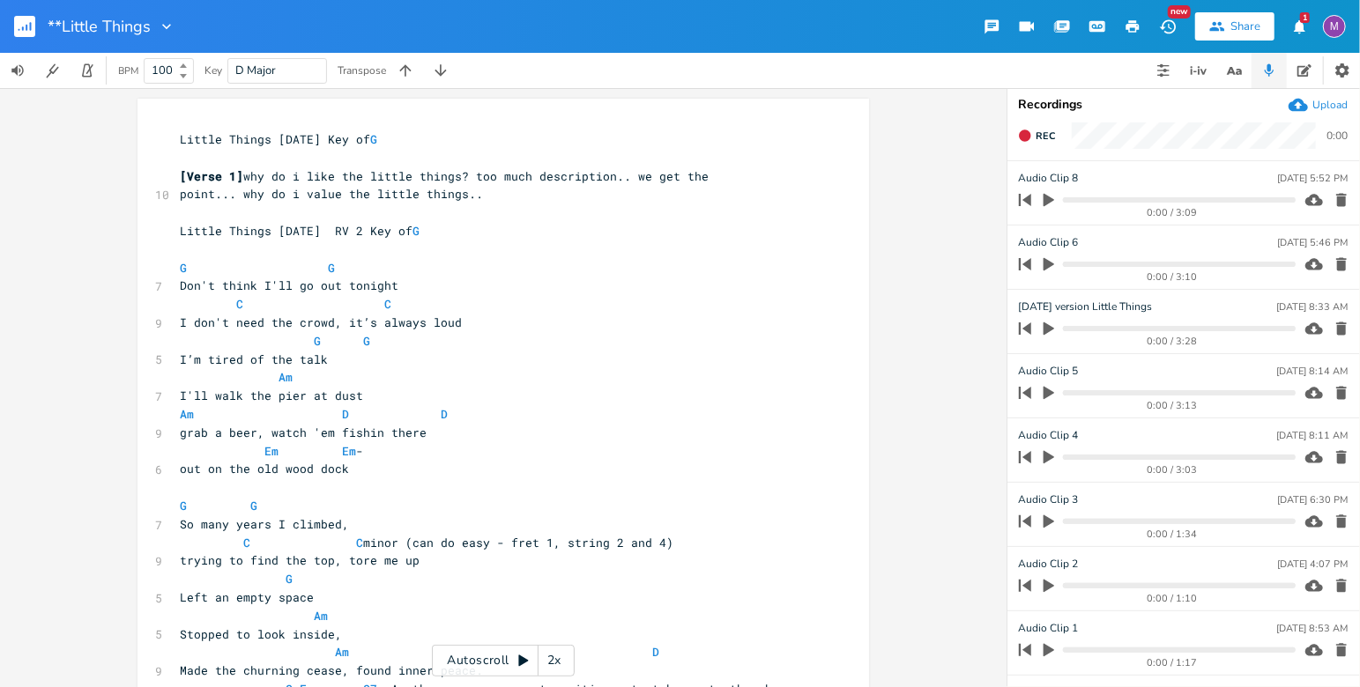
click at [514, 658] on div "Autoscroll 2x" at bounding box center [503, 661] width 143 height 32
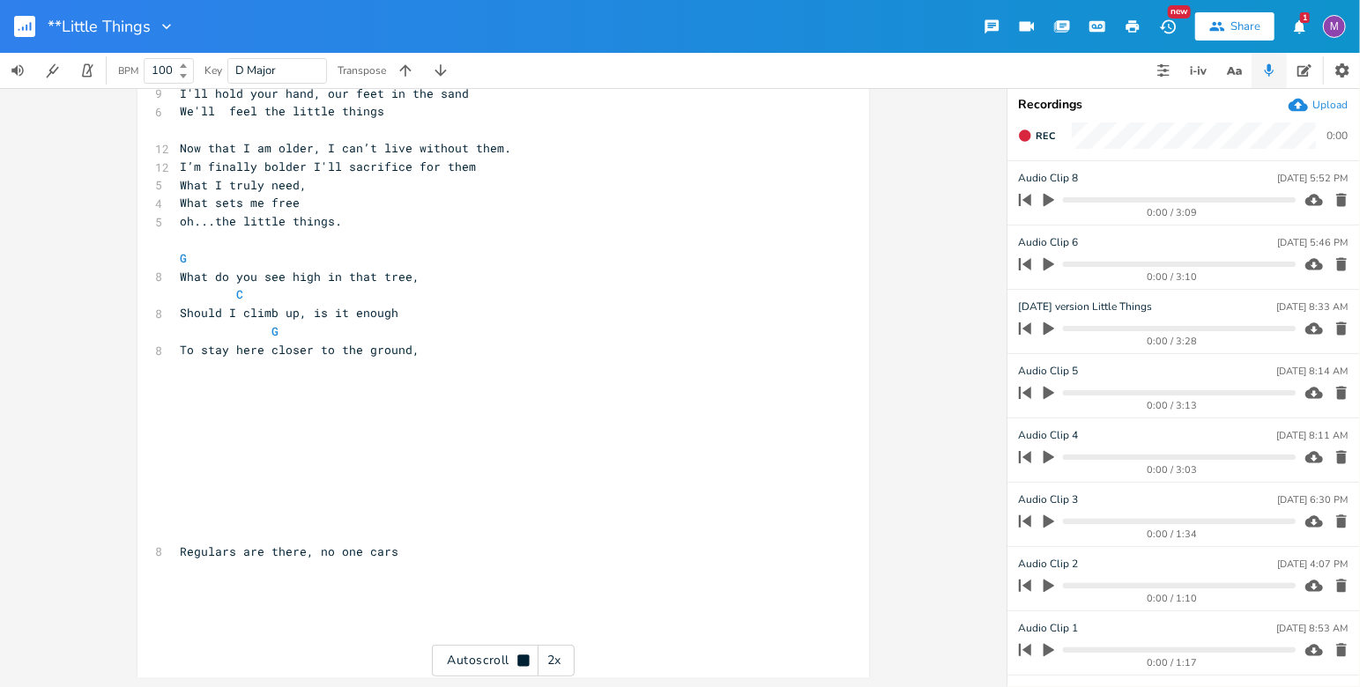
scroll to position [2522, 0]
